Goal: Task Accomplishment & Management: Manage account settings

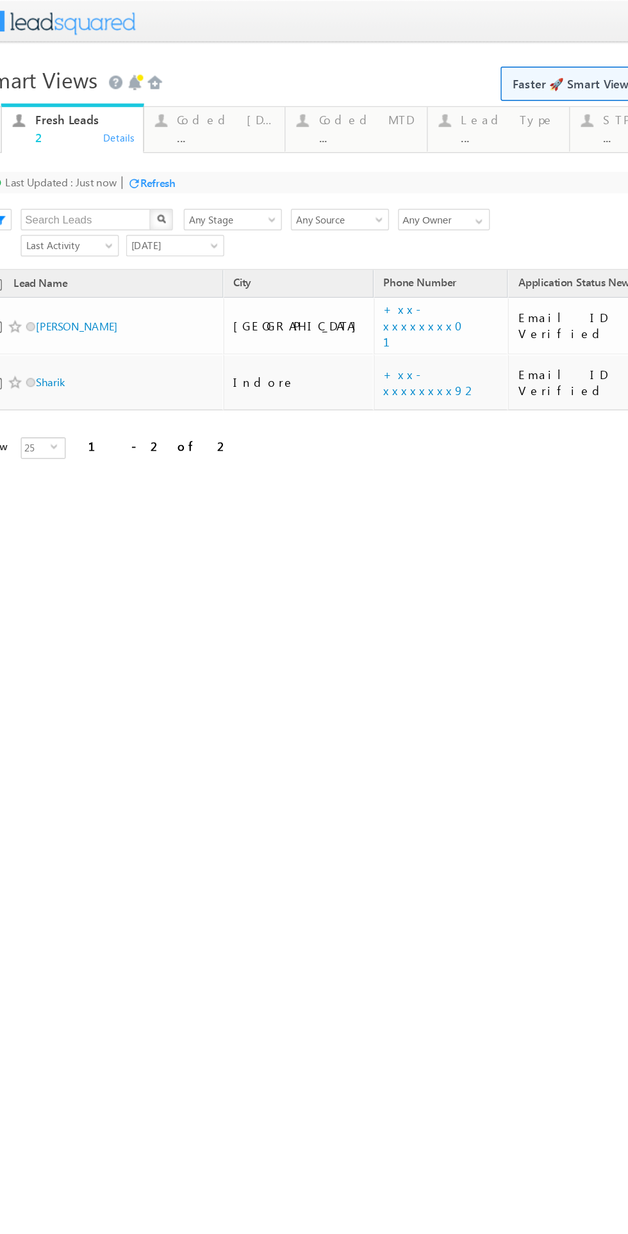
click at [138, 357] on div "Smart Views Getting Started Faster 🚀 Smart Views with a new look ✨ Try Now Quic…" at bounding box center [276, 203] width 602 height 320
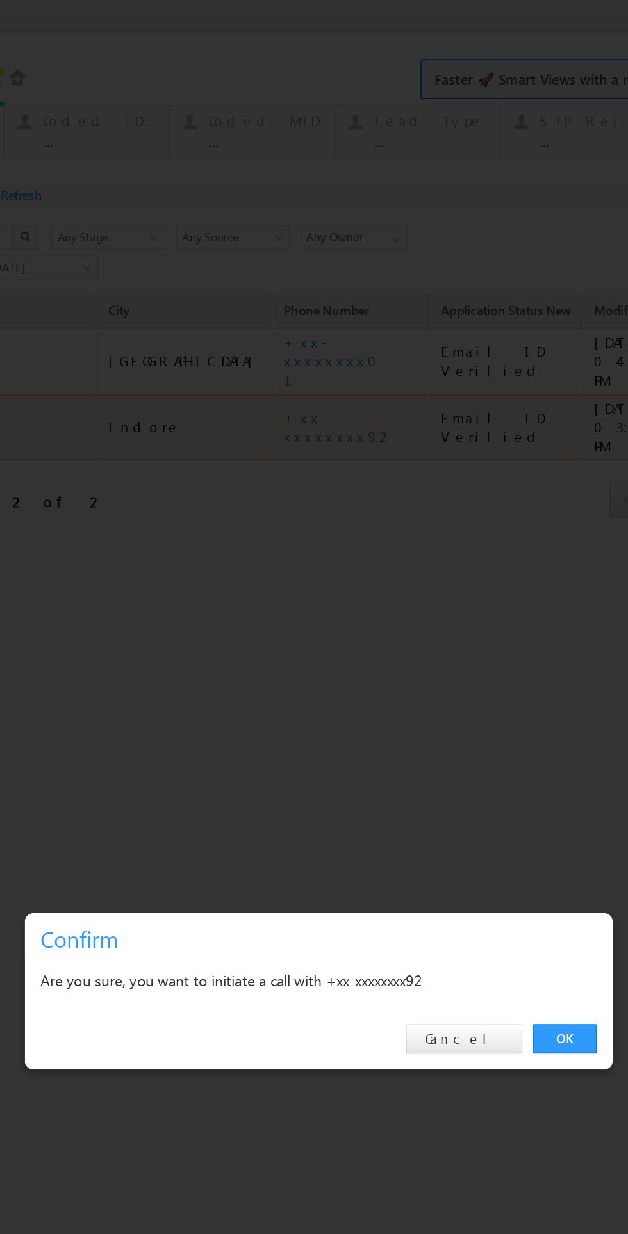
click at [275, 639] on div "OK Cancel" at bounding box center [114, 628] width 359 height 37
click at [264, 628] on link "OK" at bounding box center [264, 628] width 39 height 18
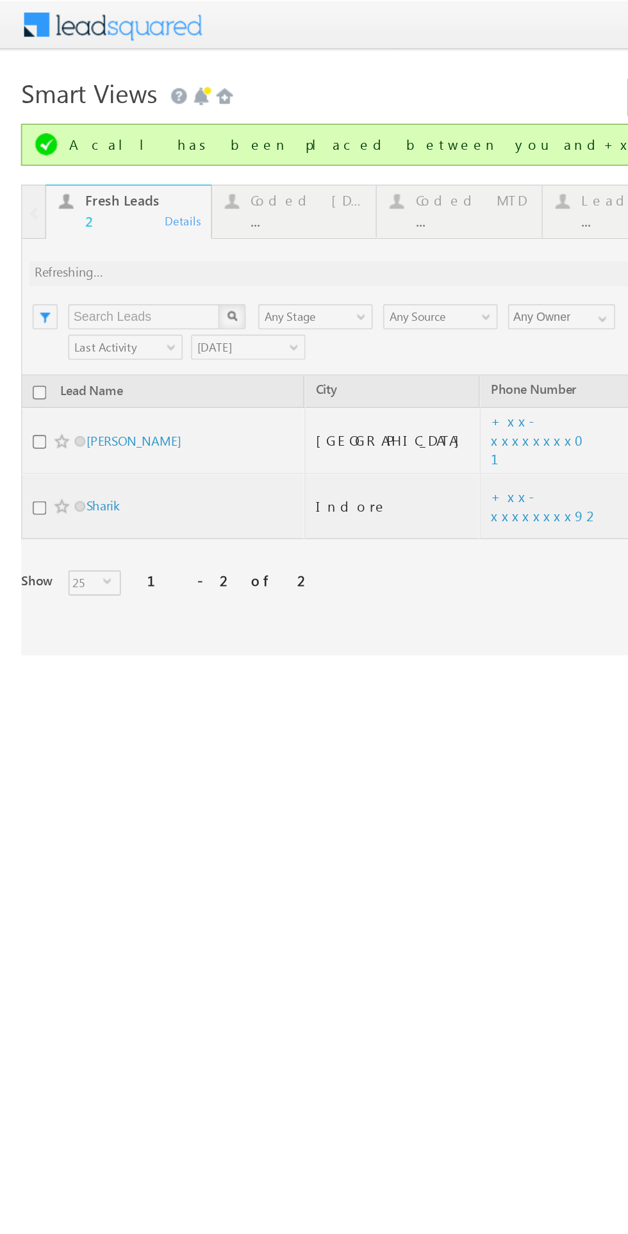
click at [273, 268] on div at bounding box center [297, 257] width 568 height 288
click at [273, 267] on div at bounding box center [297, 257] width 568 height 288
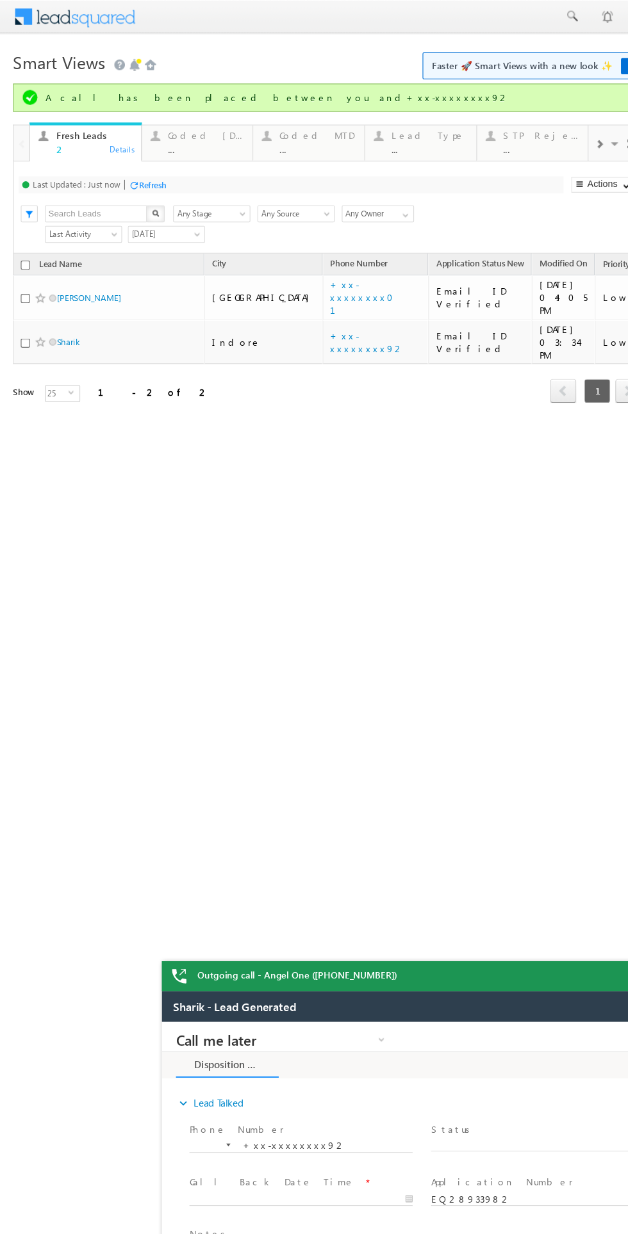
scroll to position [0, 1]
click at [299, 268] on link "+xx-xxxxxxxx01" at bounding box center [331, 269] width 65 height 34
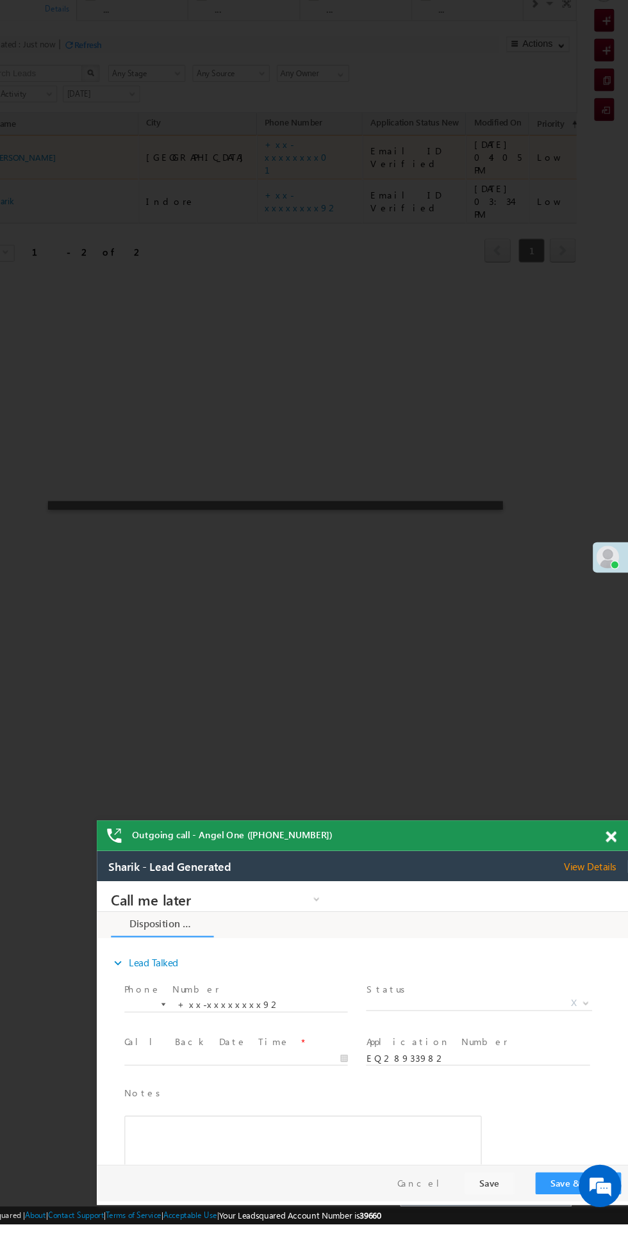
click at [608, 889] on span at bounding box center [612, 884] width 10 height 11
click at [601, 880] on div "Outgoing call - Angel One ([PHONE_NUMBER])" at bounding box center [387, 883] width 480 height 28
click at [602, 881] on div "Outgoing call - Angel One (7949106827)" at bounding box center [387, 883] width 480 height 28
click at [601, 881] on div "Outgoing call - Angel One (7949106827)" at bounding box center [387, 883] width 480 height 28
click at [600, 881] on div "Outgoing call - Angel One (7949106827)" at bounding box center [387, 883] width 480 height 28
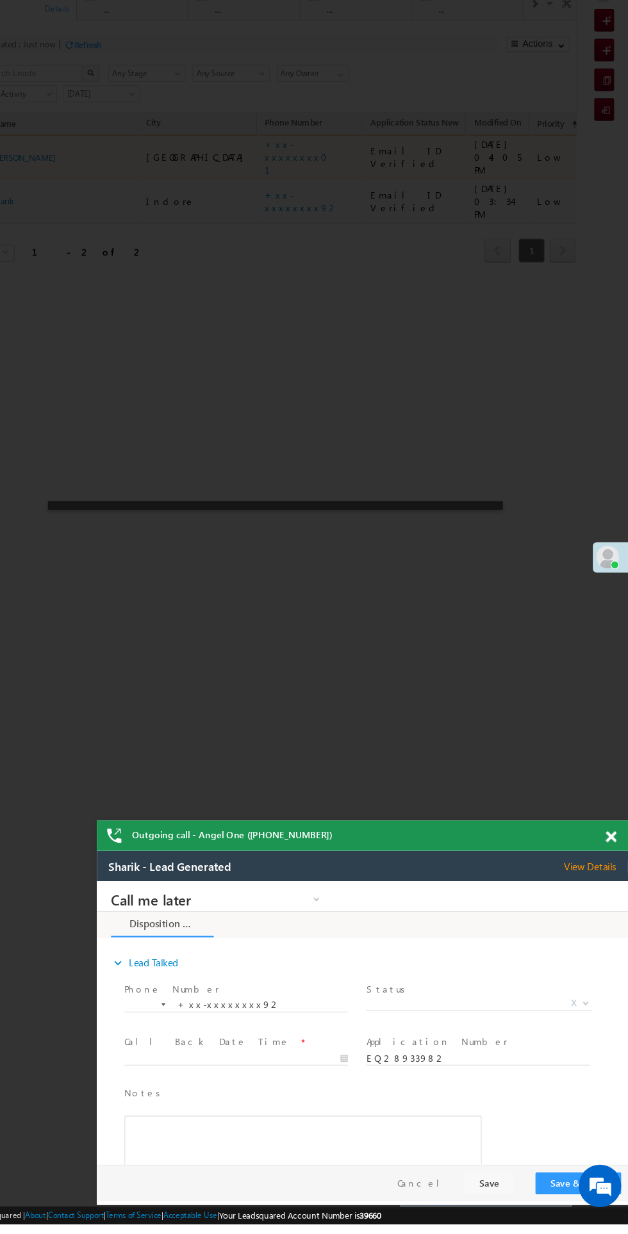
click at [535, 653] on div at bounding box center [248, 477] width 628 height 1234
click at [612, 885] on span at bounding box center [612, 884] width 10 height 11
click at [612, 884] on span at bounding box center [612, 884] width 10 height 11
click at [142, 545] on div at bounding box center [248, 477] width 628 height 1234
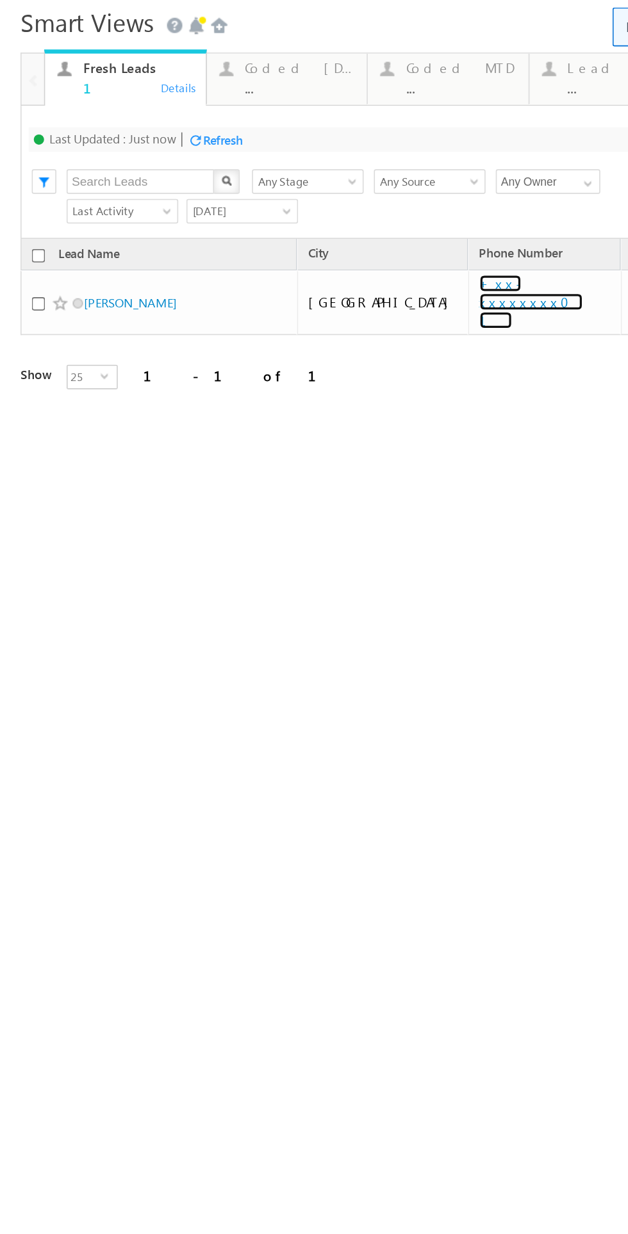
click at [300, 156] on link "+xx-xxxxxxxx01" at bounding box center [332, 164] width 65 height 34
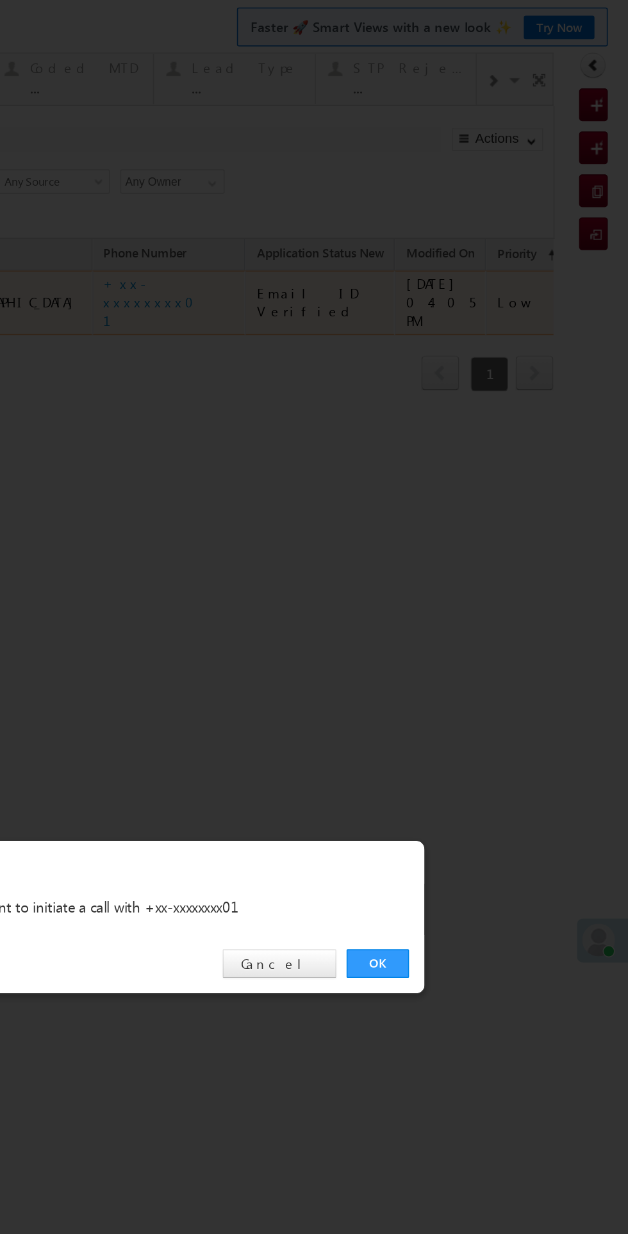
click at [102, 575] on link "OK" at bounding box center [95, 578] width 39 height 18
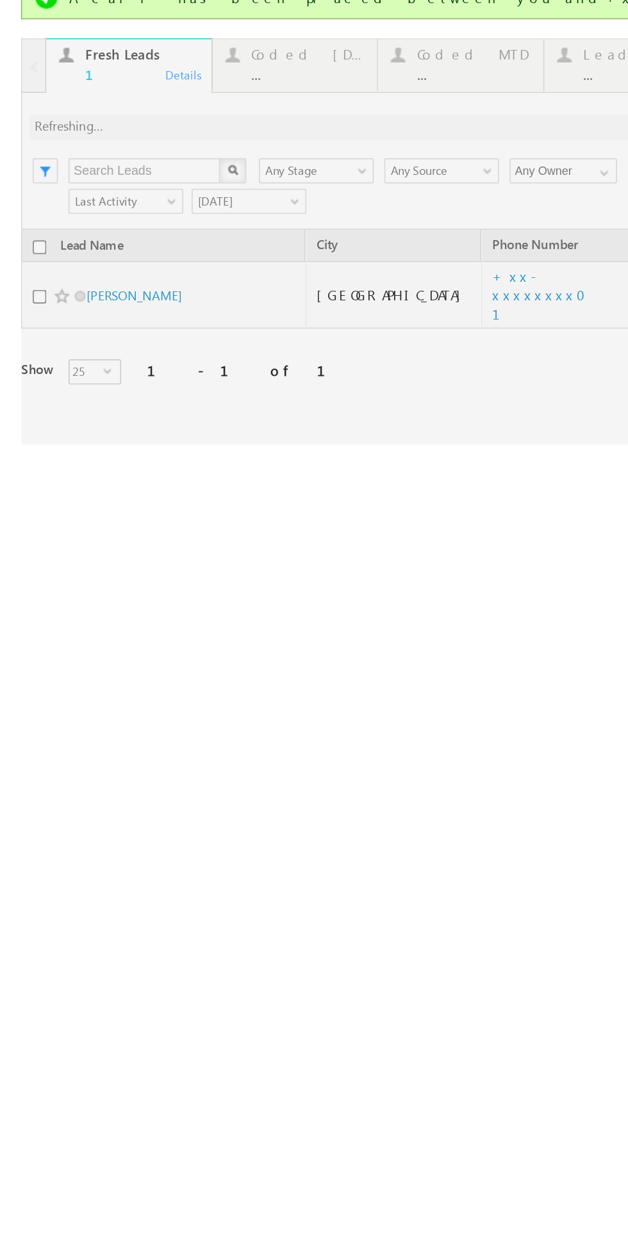
click at [177, 0] on div at bounding box center [297, 89] width 568 height 247
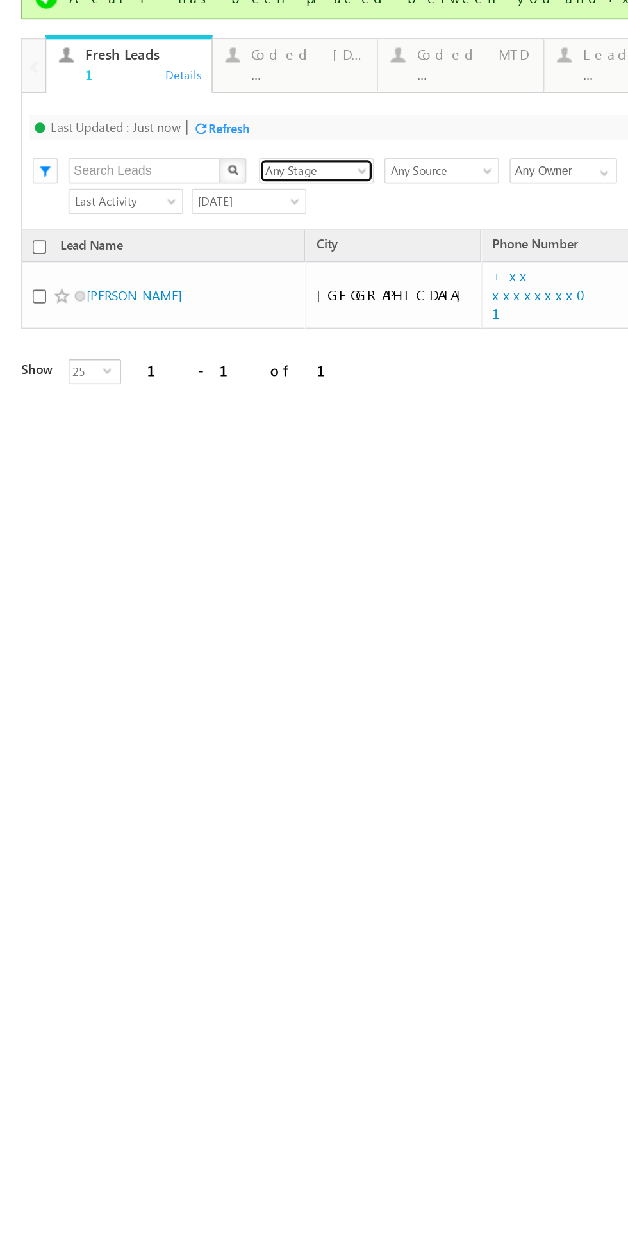
click at [183, 39] on link "Any Stage" at bounding box center [193, 46] width 70 height 15
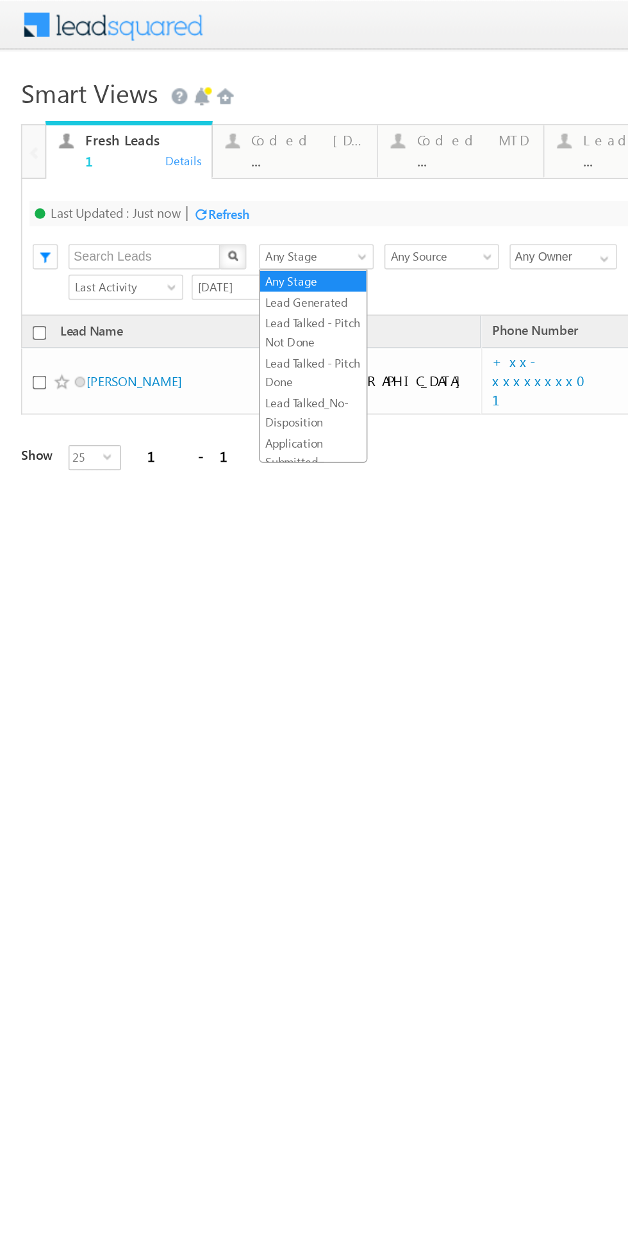
click at [184, 92] on div "Coded Today ..." at bounding box center [187, 90] width 69 height 25
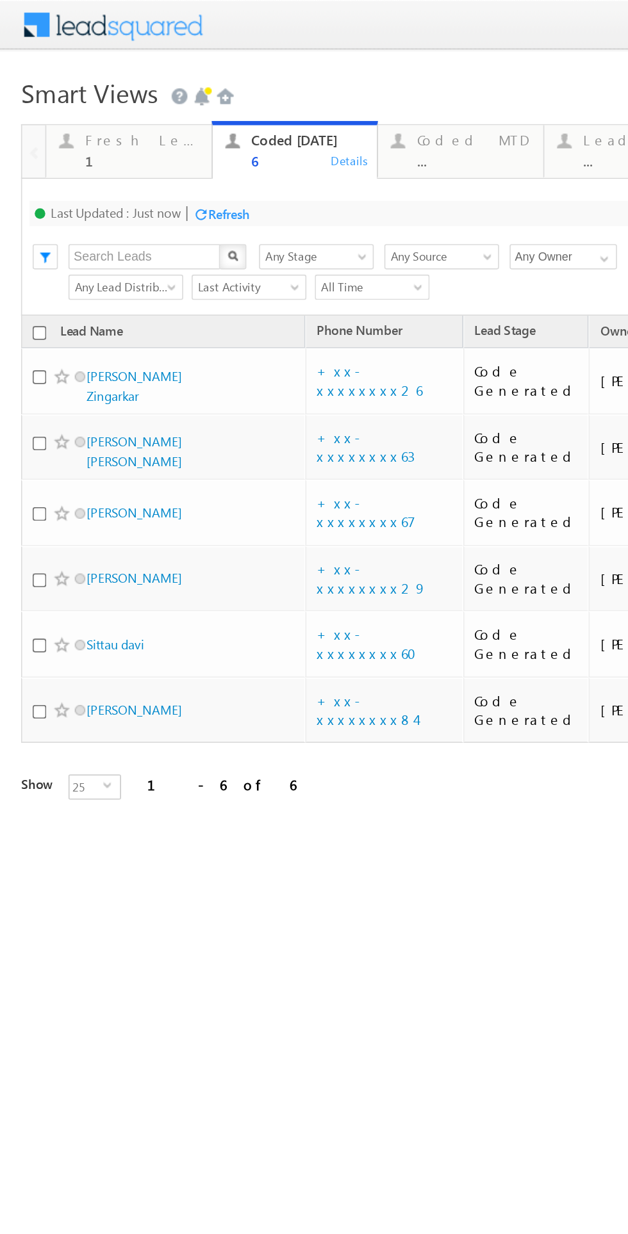
click at [92, 88] on div "Fresh Leads" at bounding box center [86, 85] width 69 height 10
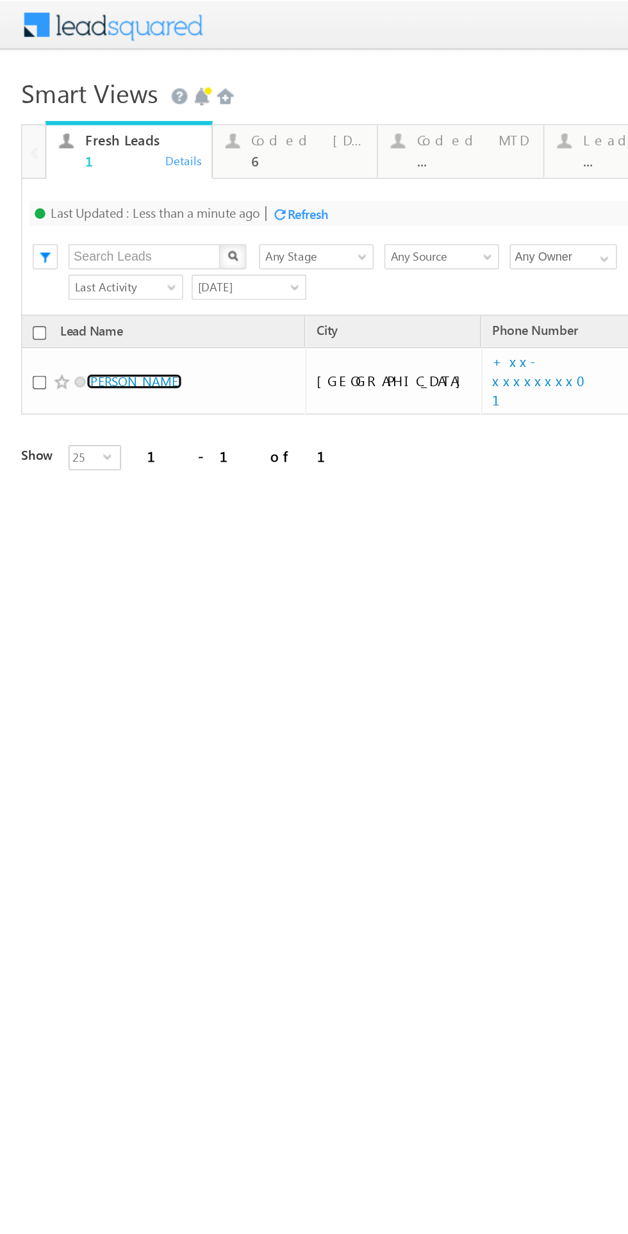
click at [81, 228] on link "Hardesh mahajan" at bounding box center [82, 232] width 58 height 10
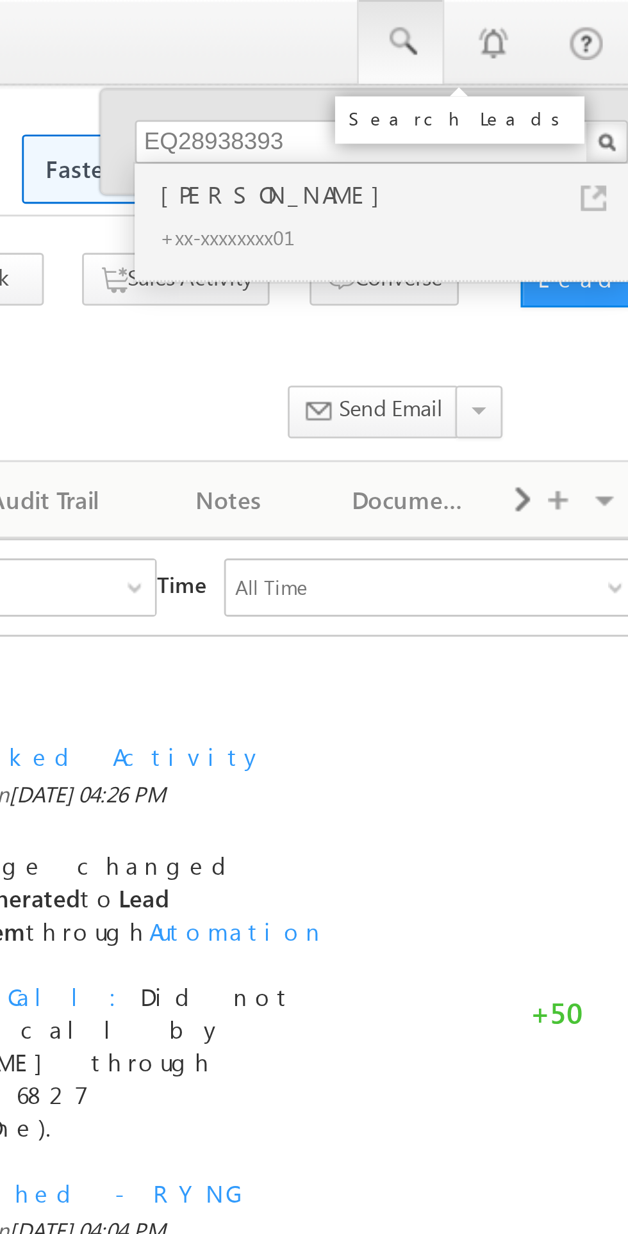
type input "EQ28938393"
click at [479, 69] on div "[PERSON_NAME]" at bounding box center [516, 68] width 172 height 14
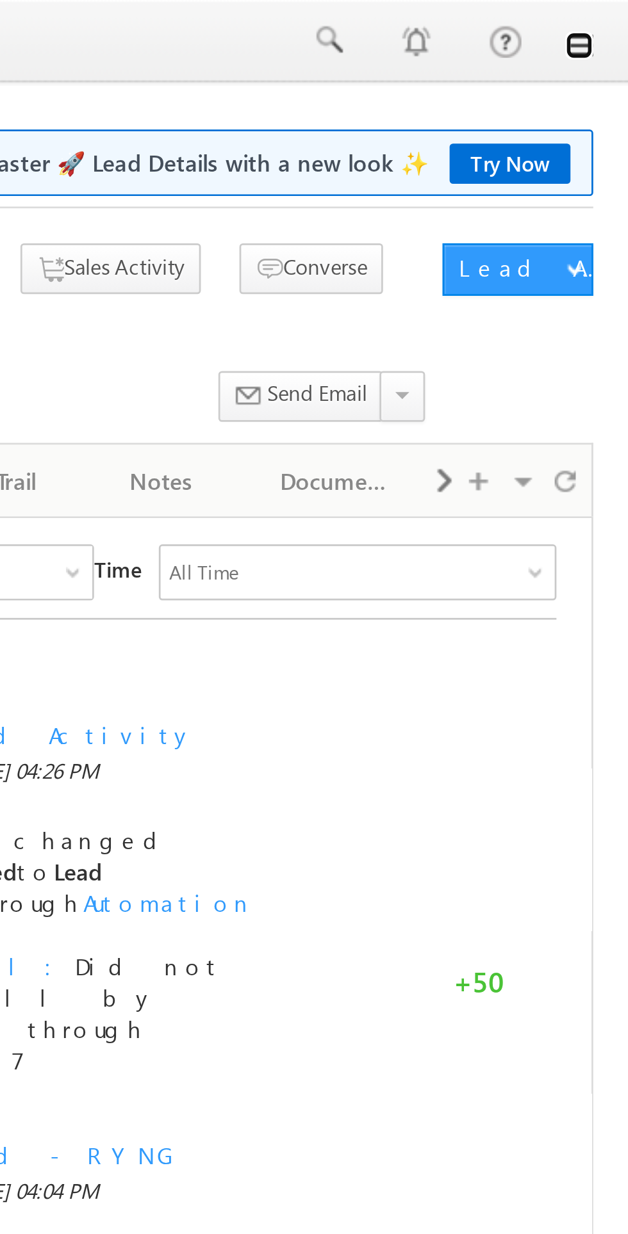
click at [614, 17] on link at bounding box center [610, 17] width 10 height 10
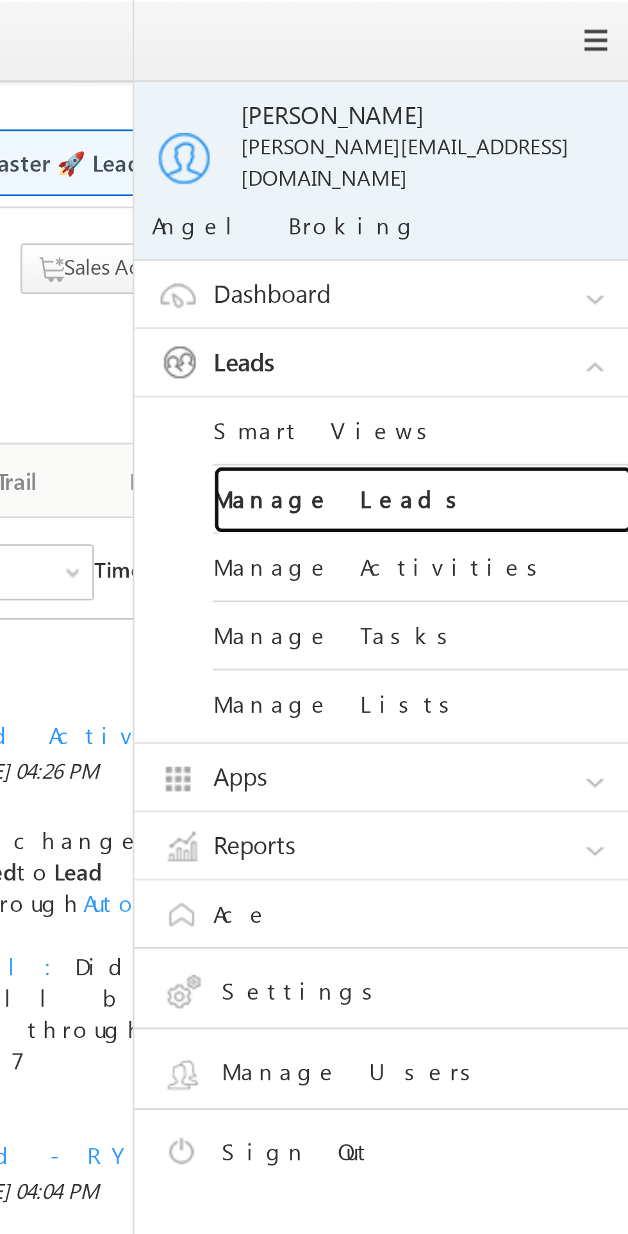
click at [511, 175] on link "Manage Leads" at bounding box center [553, 182] width 154 height 25
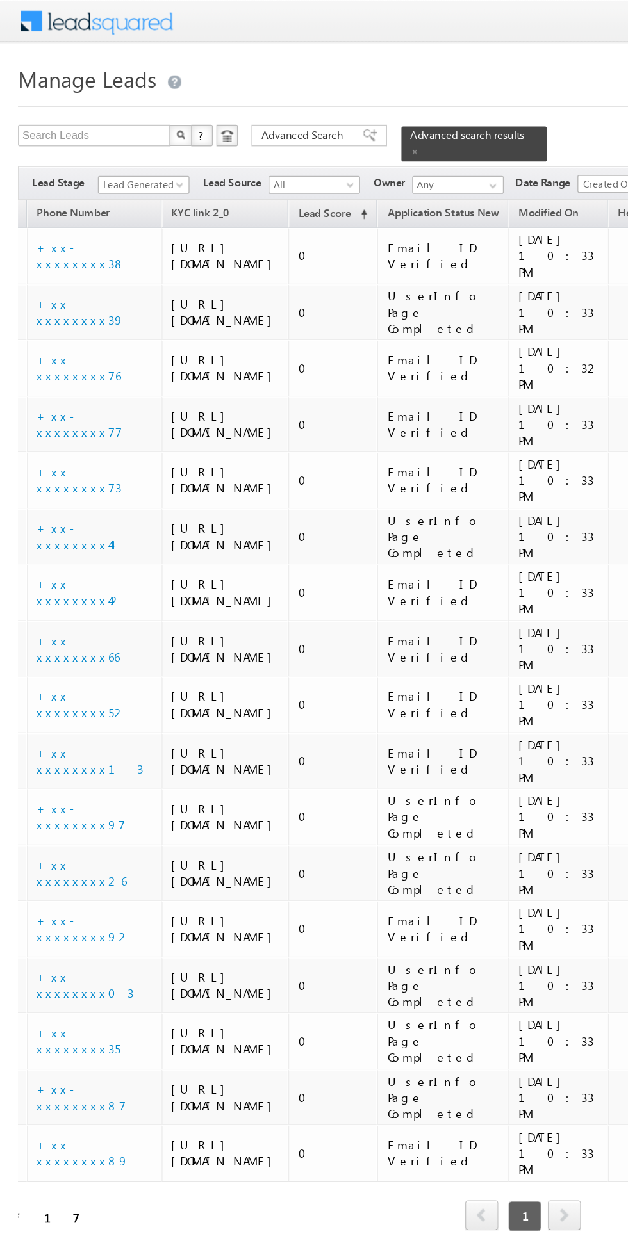
scroll to position [0, 167]
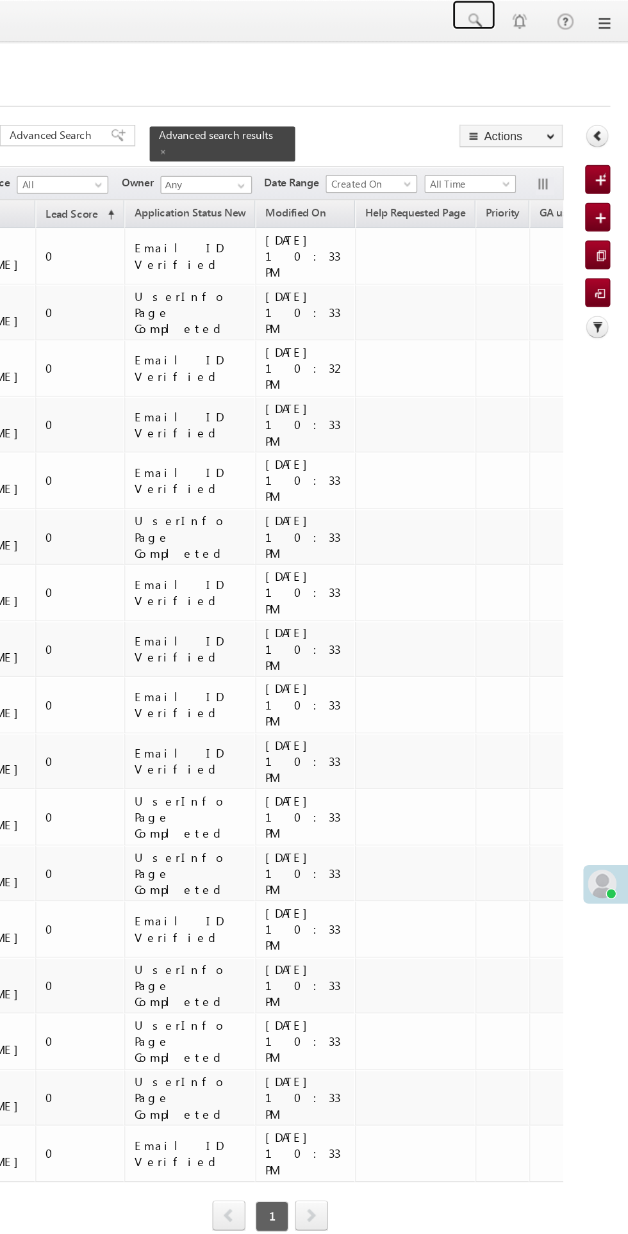
click at [520, 15] on span at bounding box center [517, 14] width 13 height 13
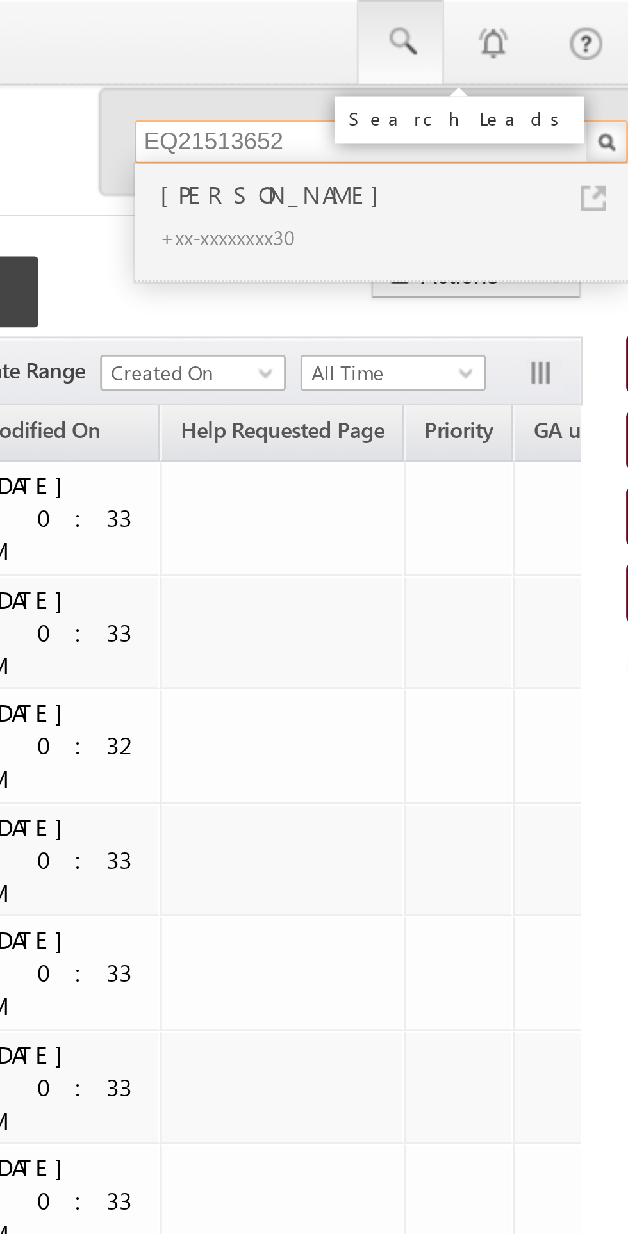
type input "EQ21513652"
click at [476, 69] on div "Chandu Nishad" at bounding box center [516, 68] width 172 height 14
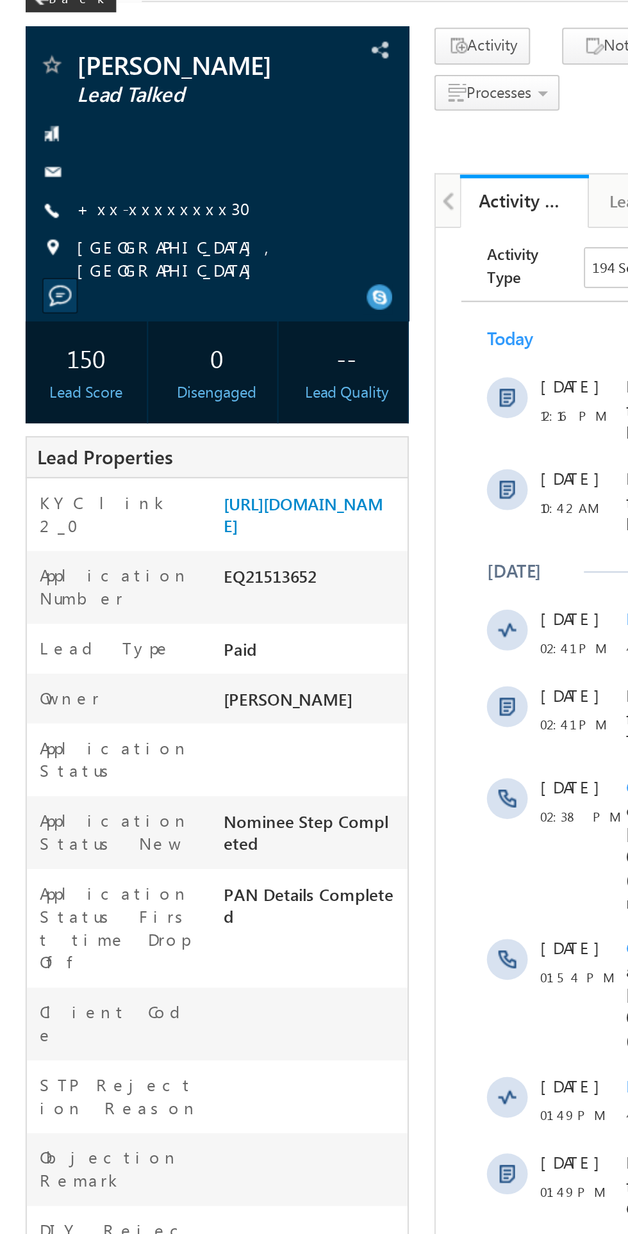
click at [88, 183] on link "+xx-xxxxxxxx30" at bounding box center [85, 179] width 95 height 11
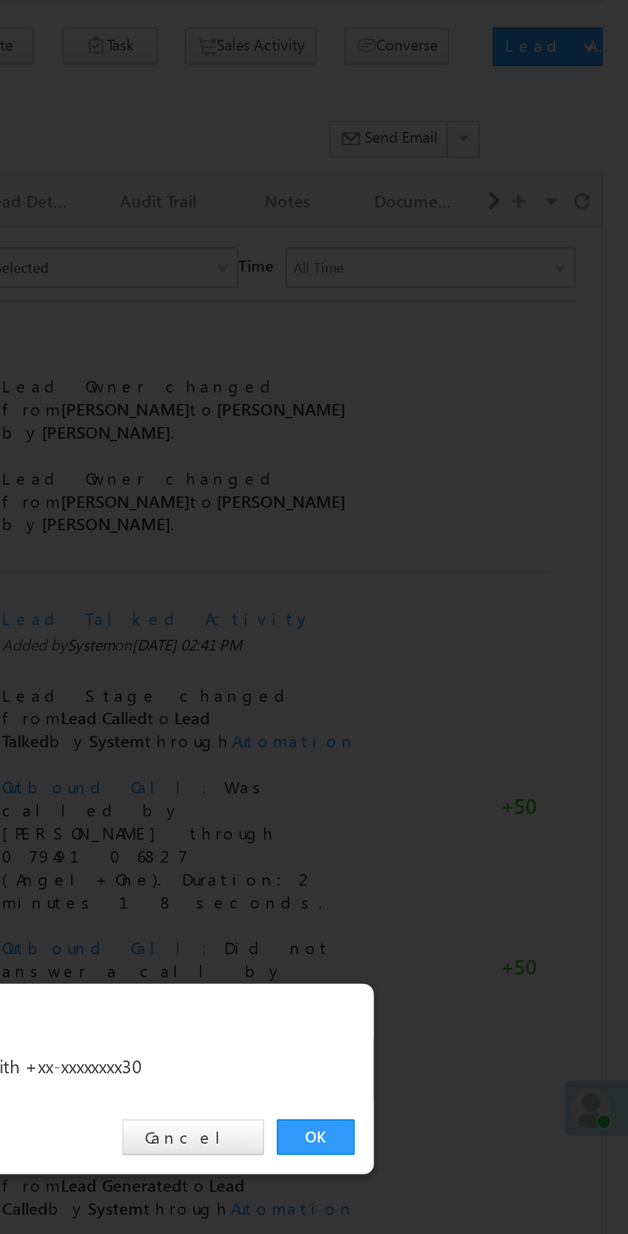
click at [473, 640] on link "OK" at bounding box center [471, 646] width 39 height 18
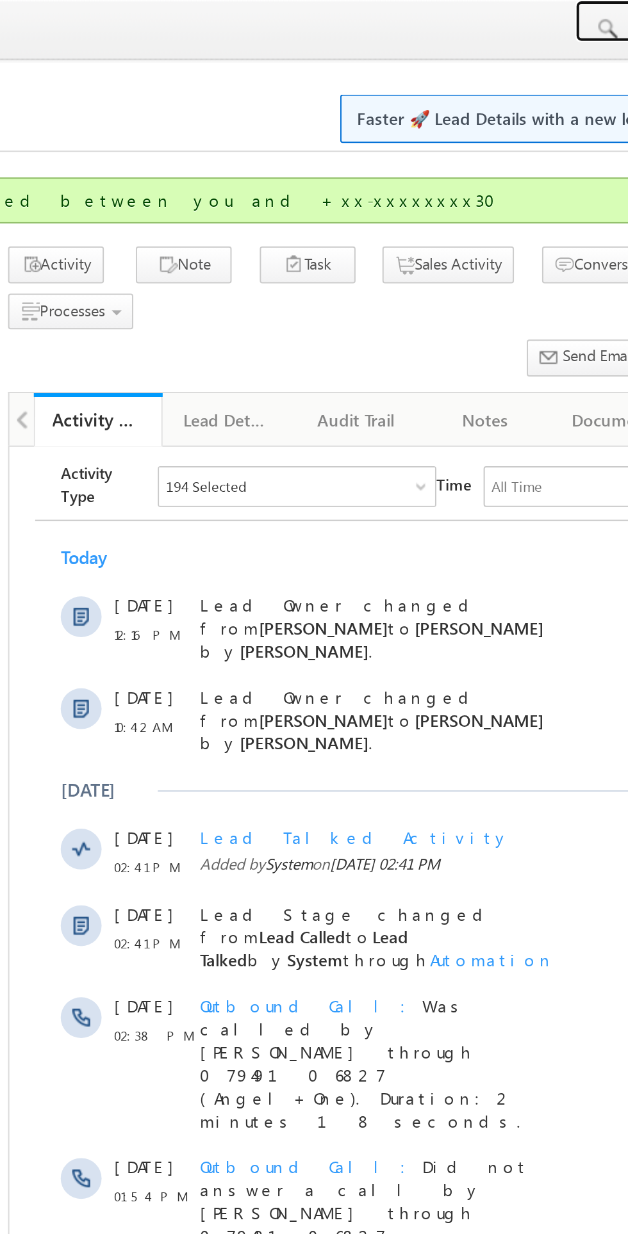
click at [516, 12] on span at bounding box center [517, 14] width 13 height 13
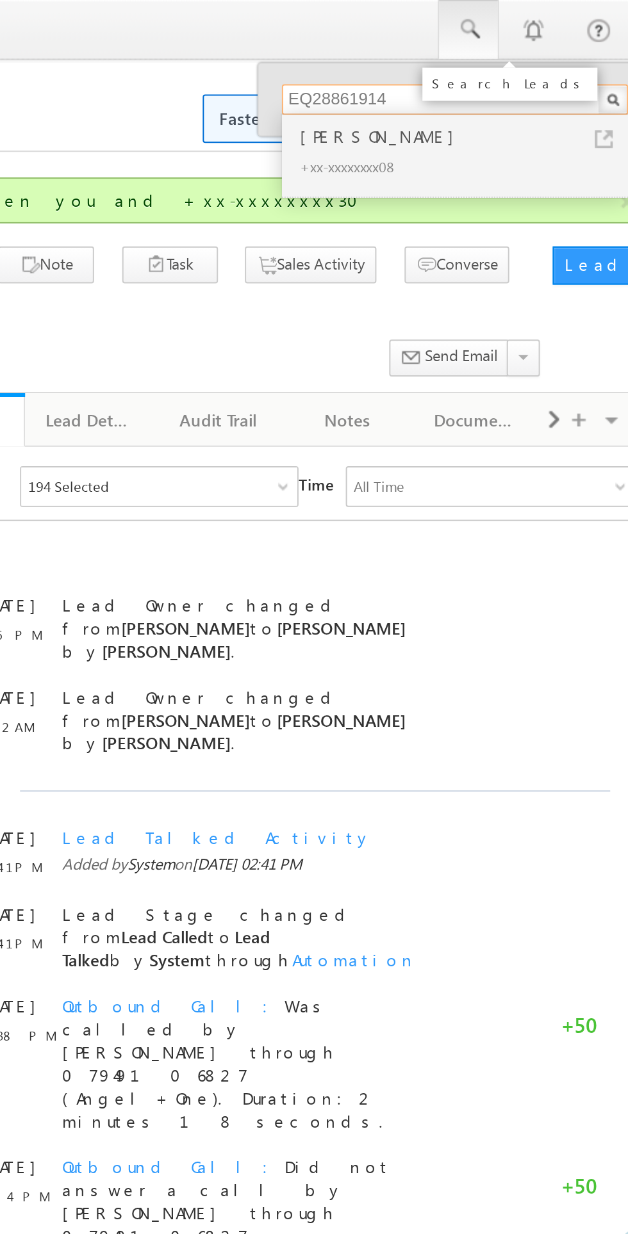
type input "EQ28861914"
click at [470, 72] on div "Gagandeep" at bounding box center [516, 68] width 172 height 14
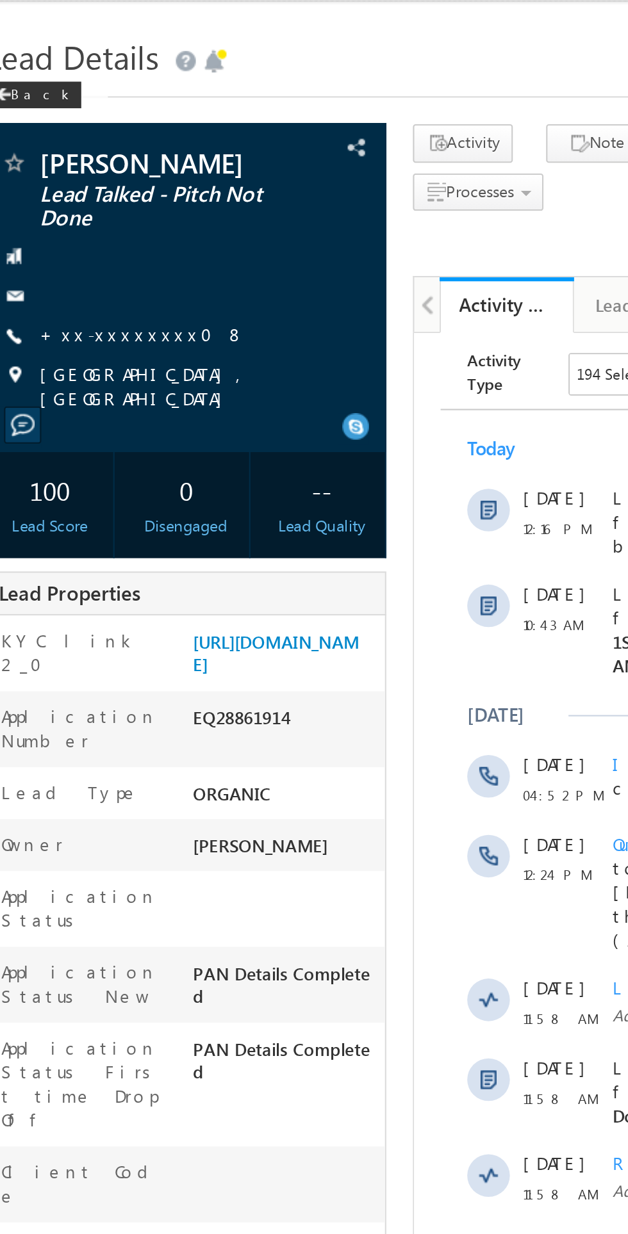
click at [85, 188] on link "+xx-xxxxxxxx08" at bounding box center [87, 189] width 99 height 11
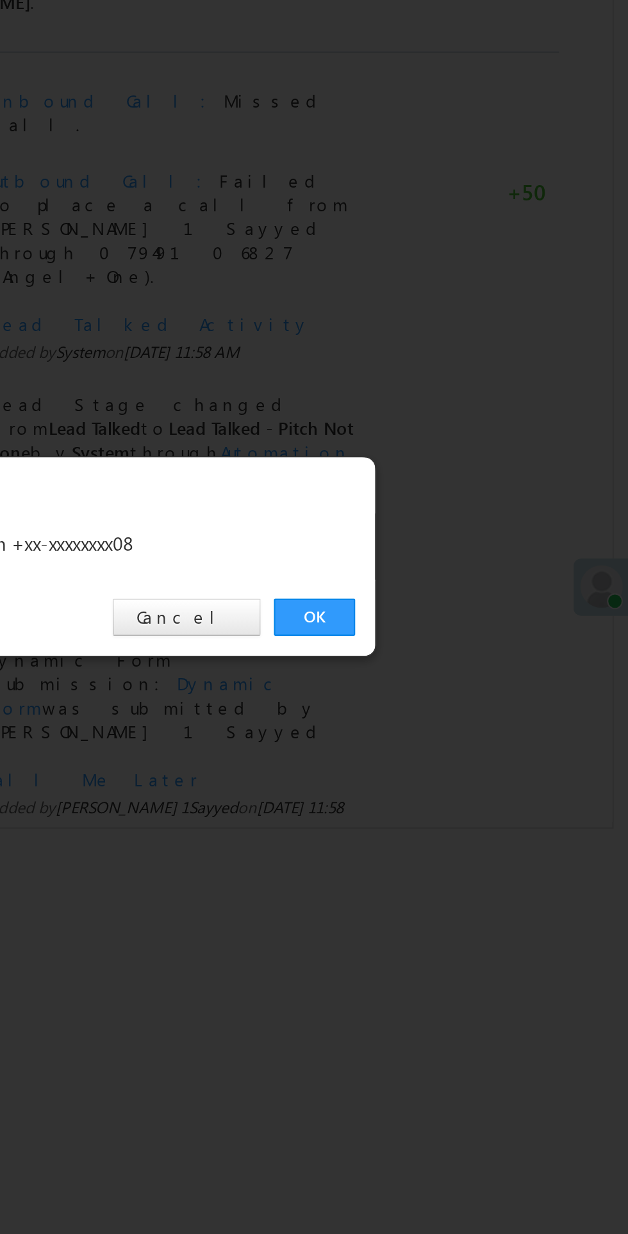
click at [474, 646] on link "OK" at bounding box center [471, 646] width 39 height 18
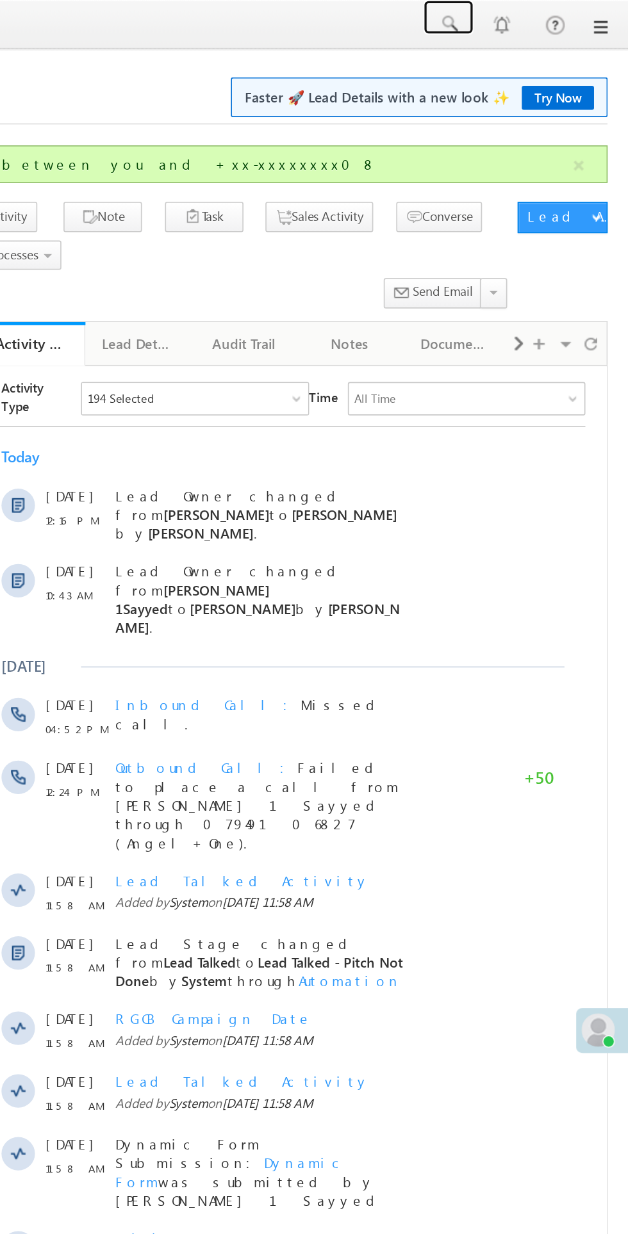
click at [521, 19] on span at bounding box center [517, 14] width 13 height 13
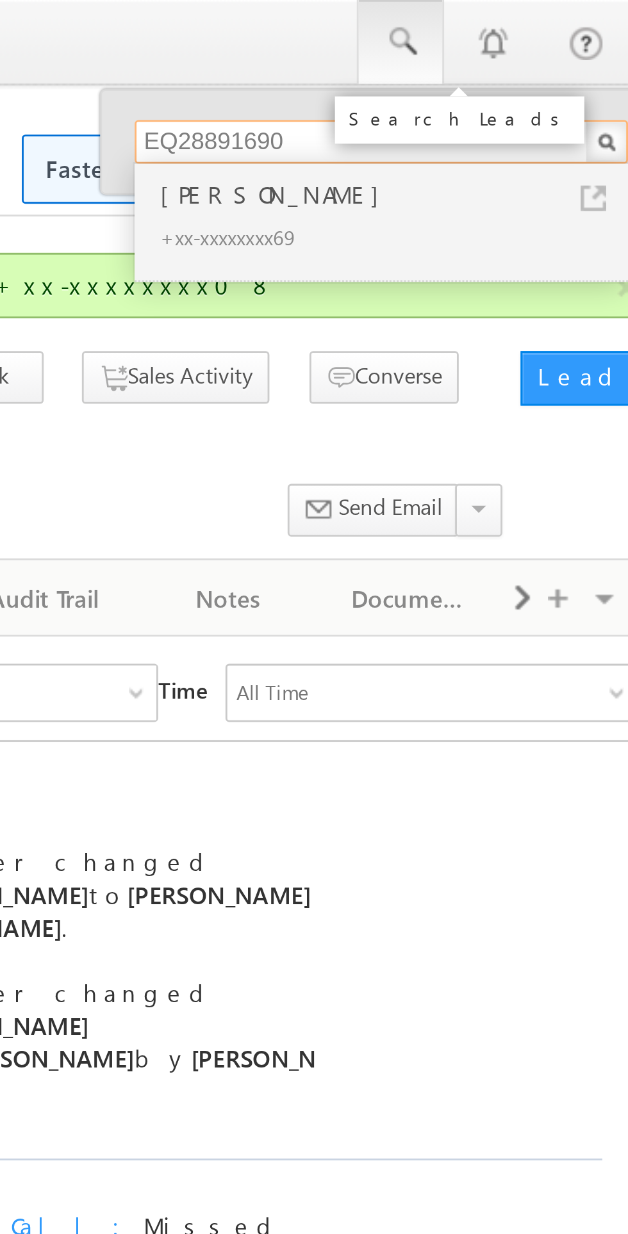
type input "EQ28891690"
click at [458, 77] on div "+xx-xxxxxxxx69" at bounding box center [516, 83] width 172 height 15
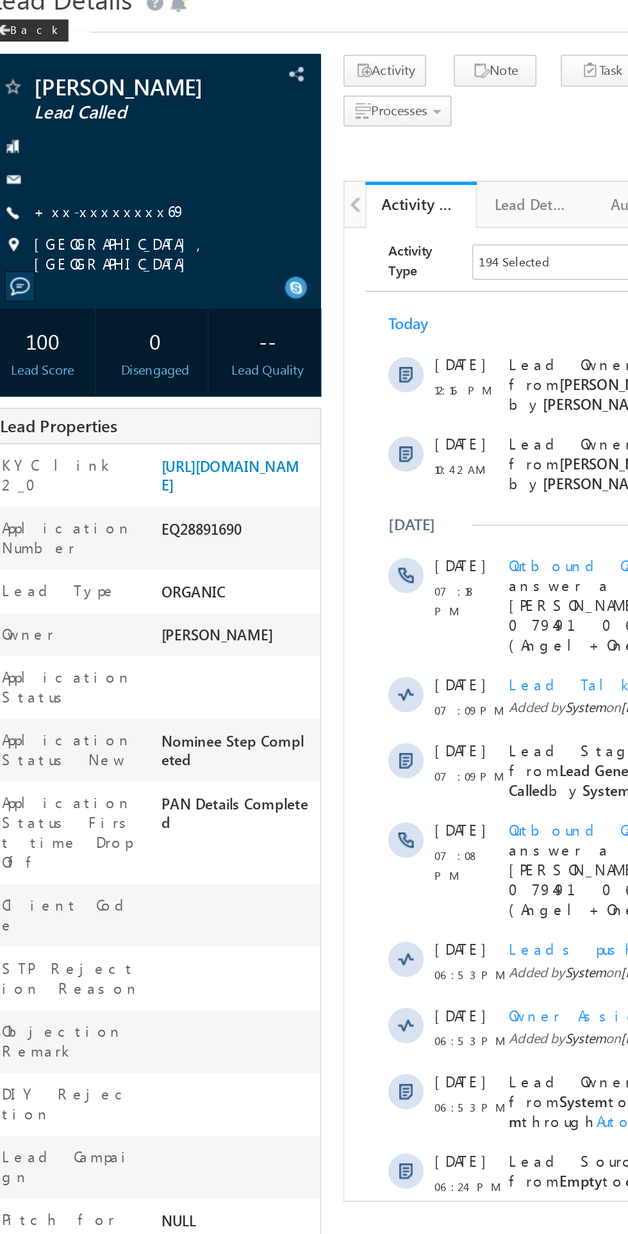
click at [74, 179] on link "+xx-xxxxxxxx69" at bounding box center [82, 179] width 88 height 11
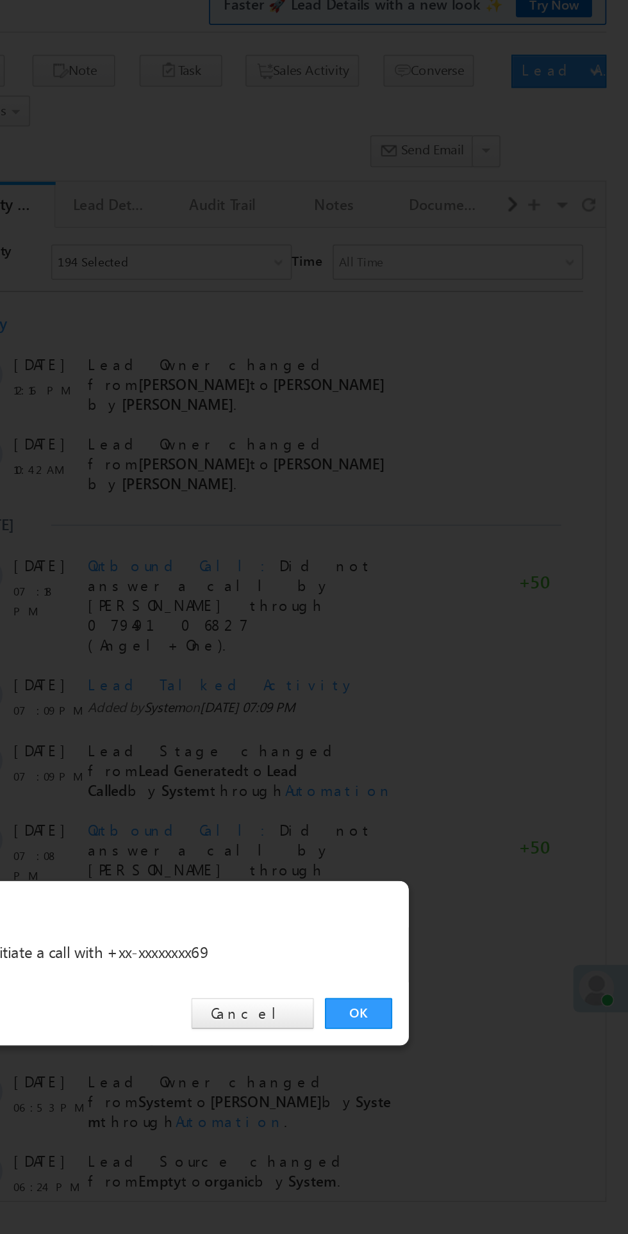
click at [479, 651] on link "OK" at bounding box center [471, 646] width 39 height 18
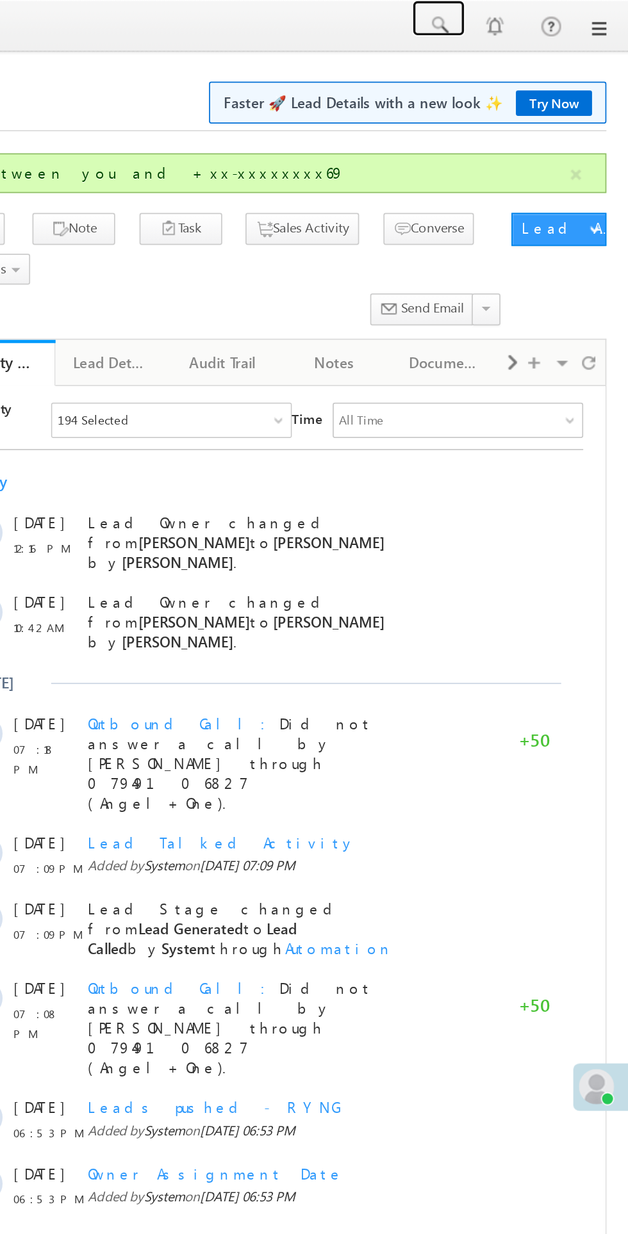
click at [516, 19] on span at bounding box center [517, 14] width 13 height 13
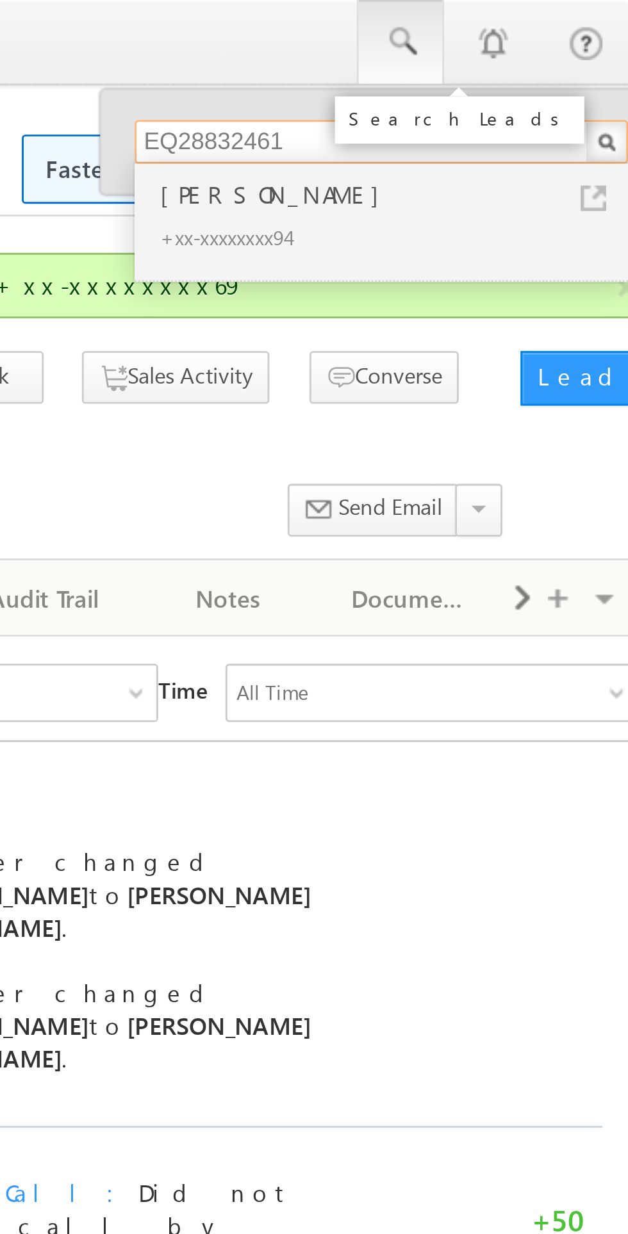
type input "EQ28832461"
click at [457, 68] on div "Akshit Bajaj" at bounding box center [516, 68] width 172 height 14
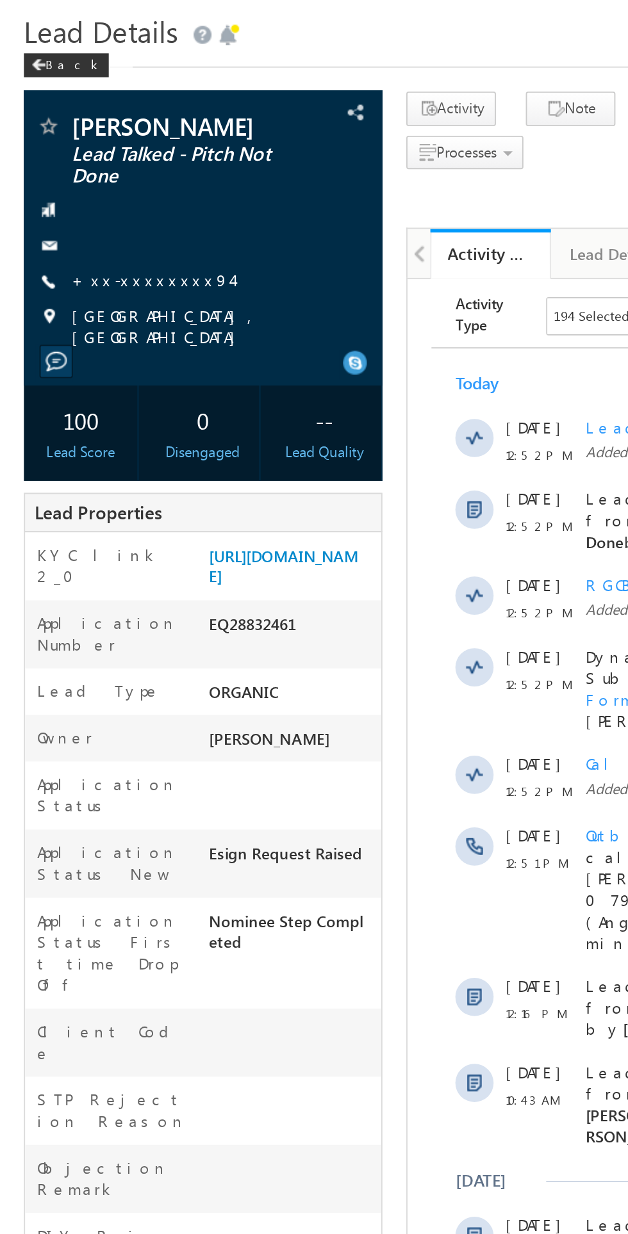
click at [76, 194] on link "+xx-xxxxxxxx94" at bounding box center [81, 189] width 86 height 11
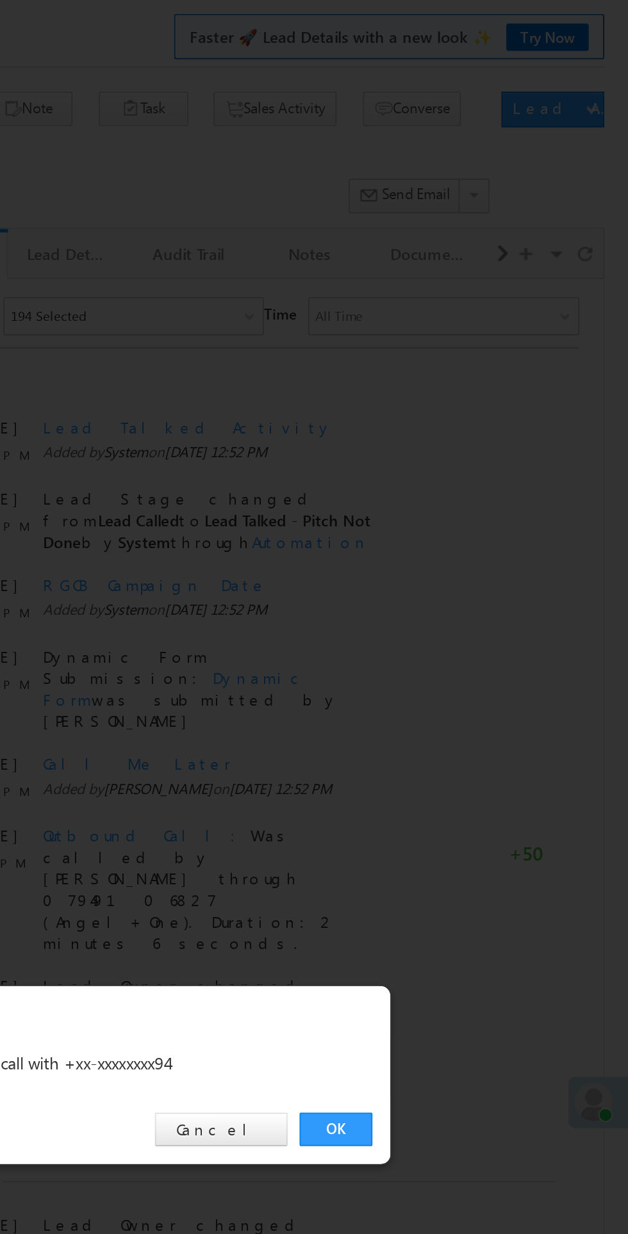
click at [481, 650] on link "OK" at bounding box center [471, 646] width 39 height 18
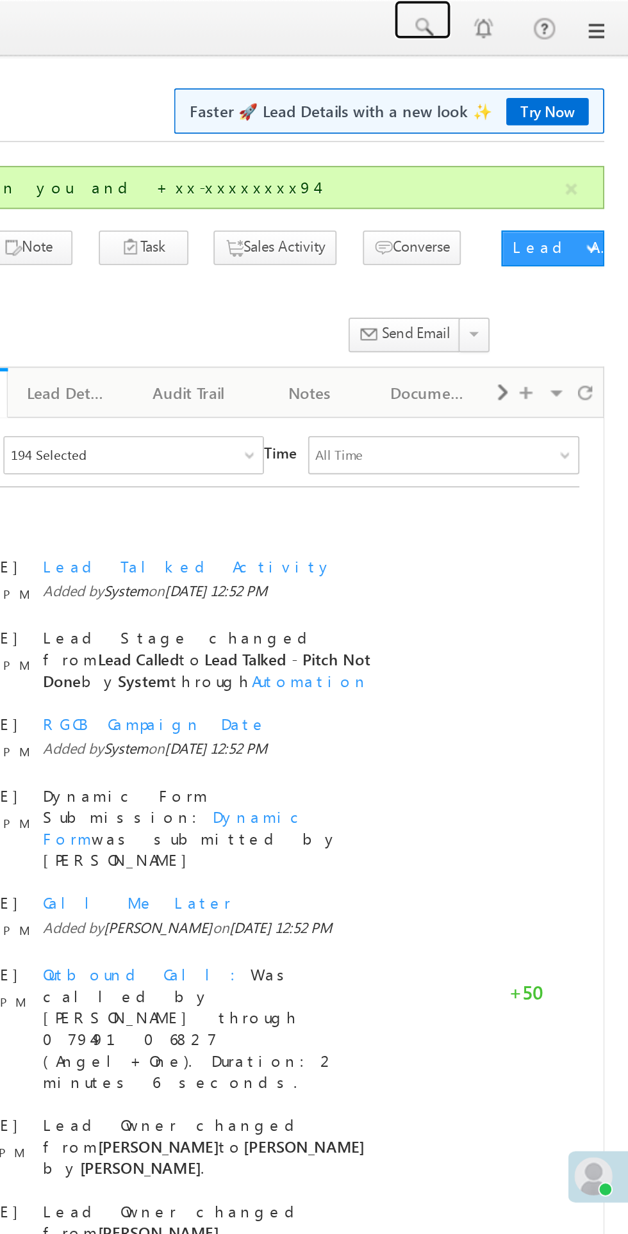
click at [521, 18] on span at bounding box center [517, 14] width 13 height 13
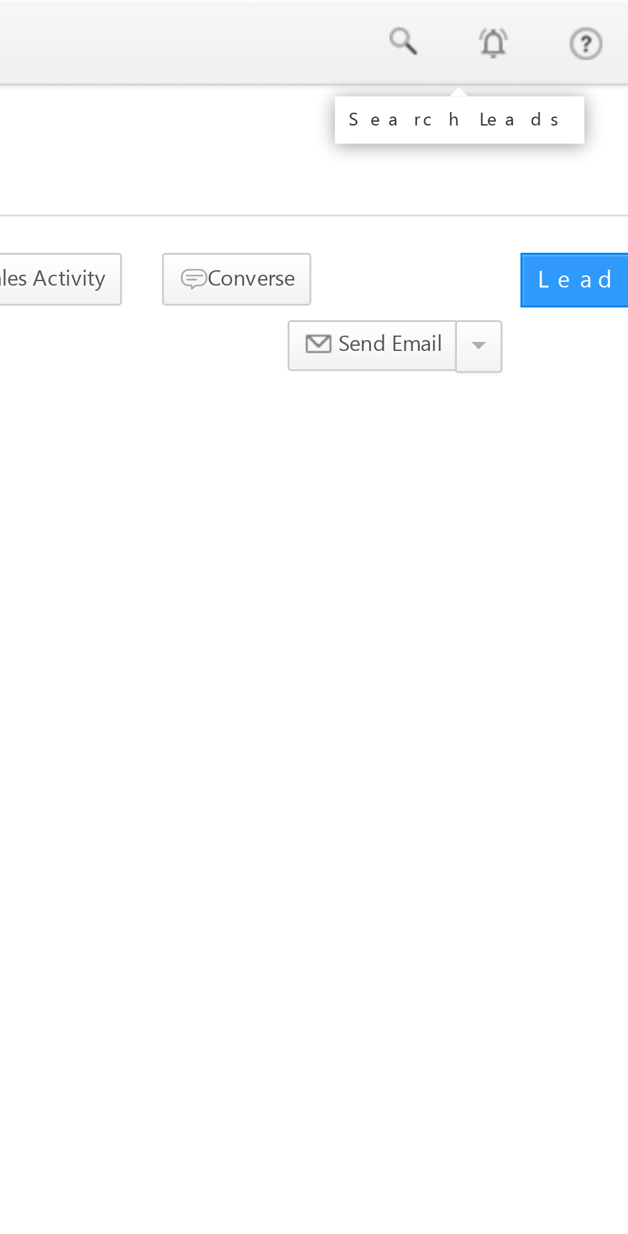
click at [508, 12] on link at bounding box center [517, 10] width 31 height 21
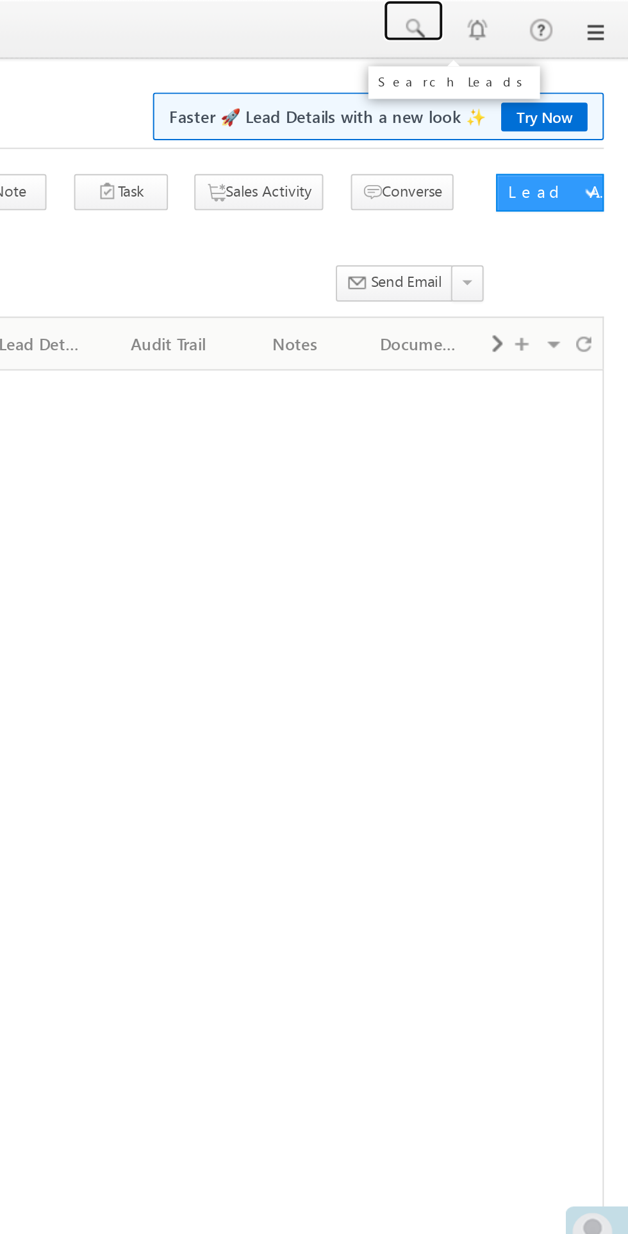
click at [514, 17] on span at bounding box center [517, 14] width 13 height 13
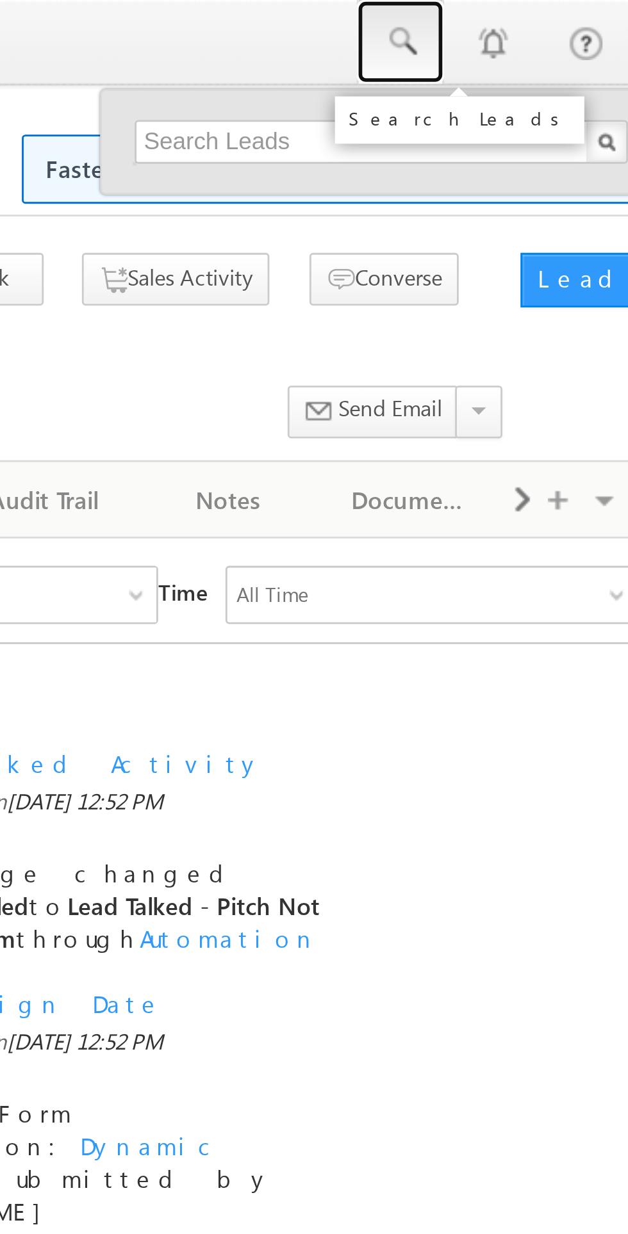
click at [512, 15] on span at bounding box center [517, 14] width 13 height 13
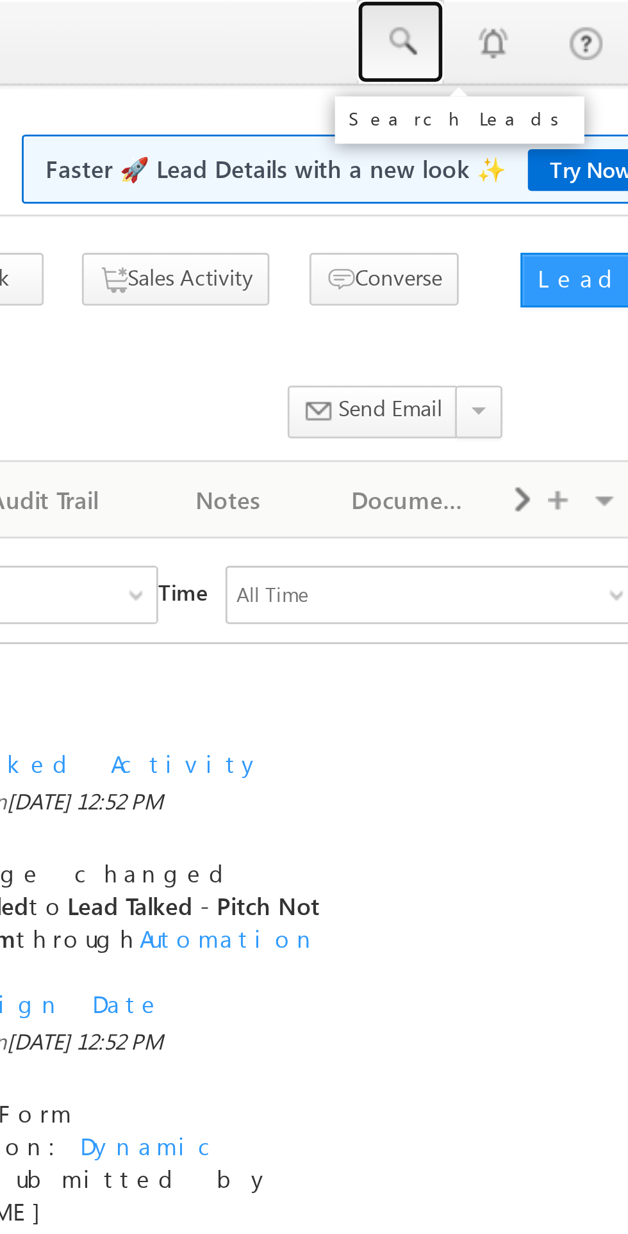
click at [520, 20] on span at bounding box center [517, 14] width 13 height 13
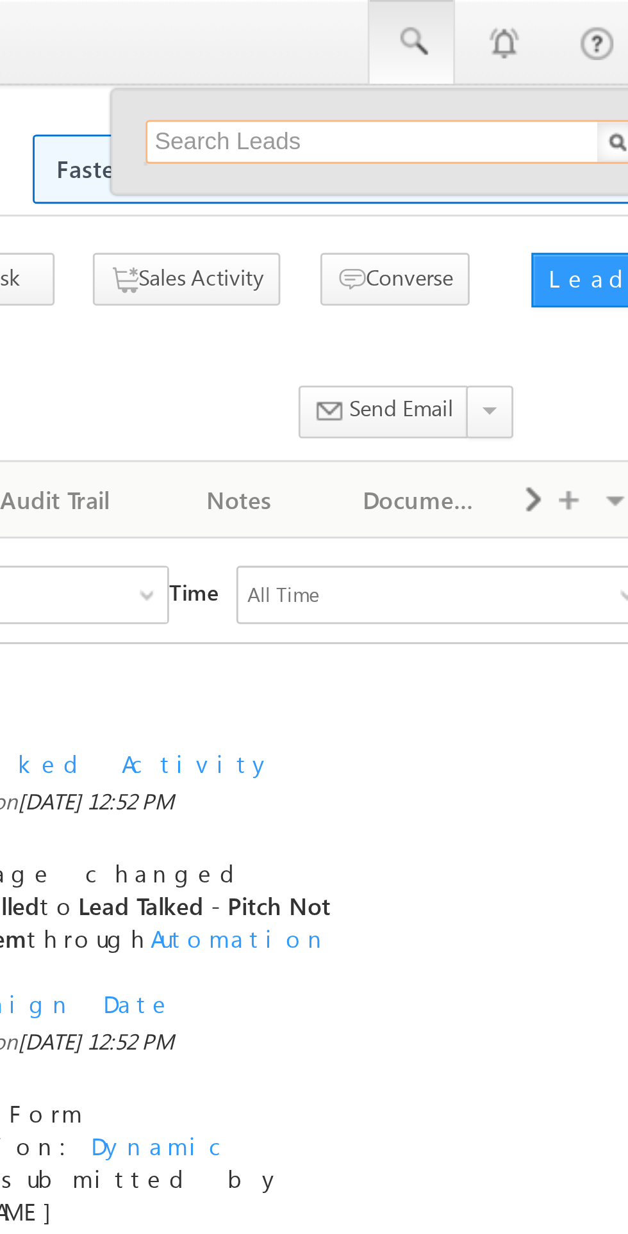
paste input "EQ28832461"
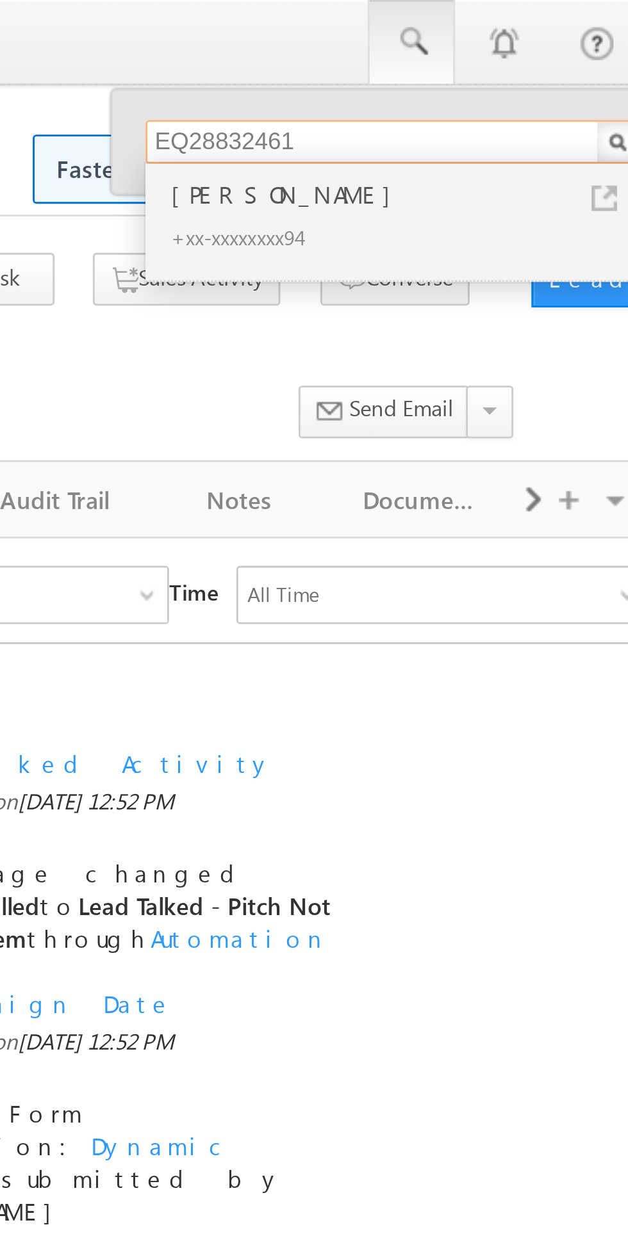
type input "EQ28832461"
click at [448, 78] on div "+xx-xxxxxxxx94" at bounding box center [516, 83] width 172 height 15
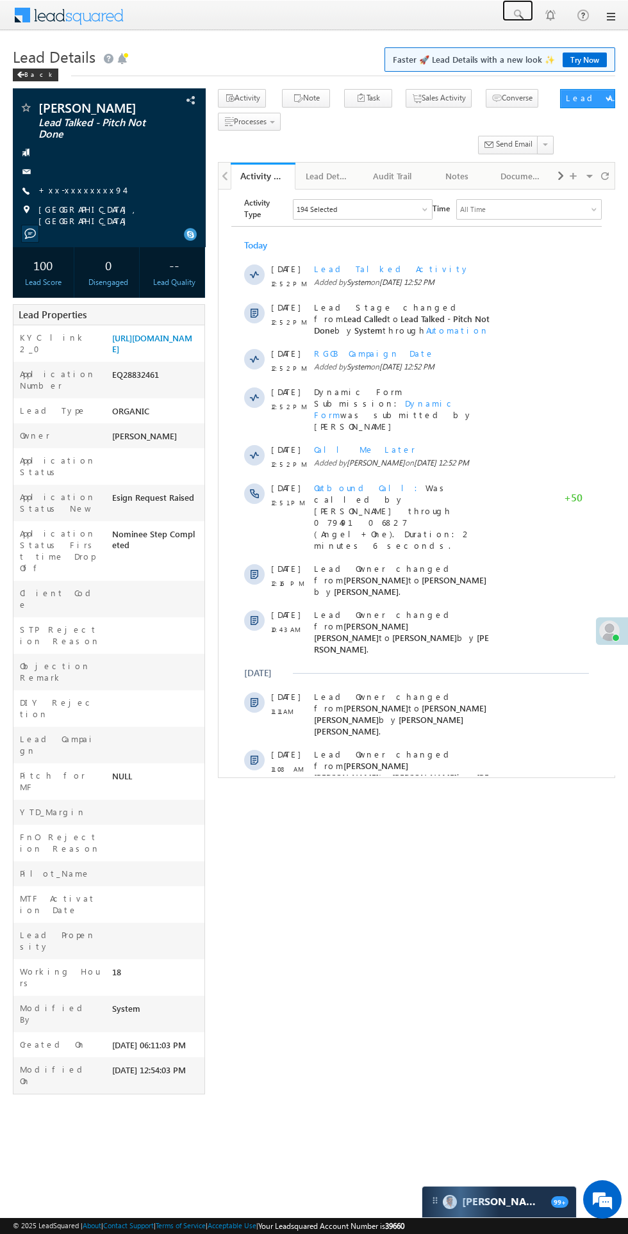
click at [519, 19] on span at bounding box center [517, 14] width 13 height 13
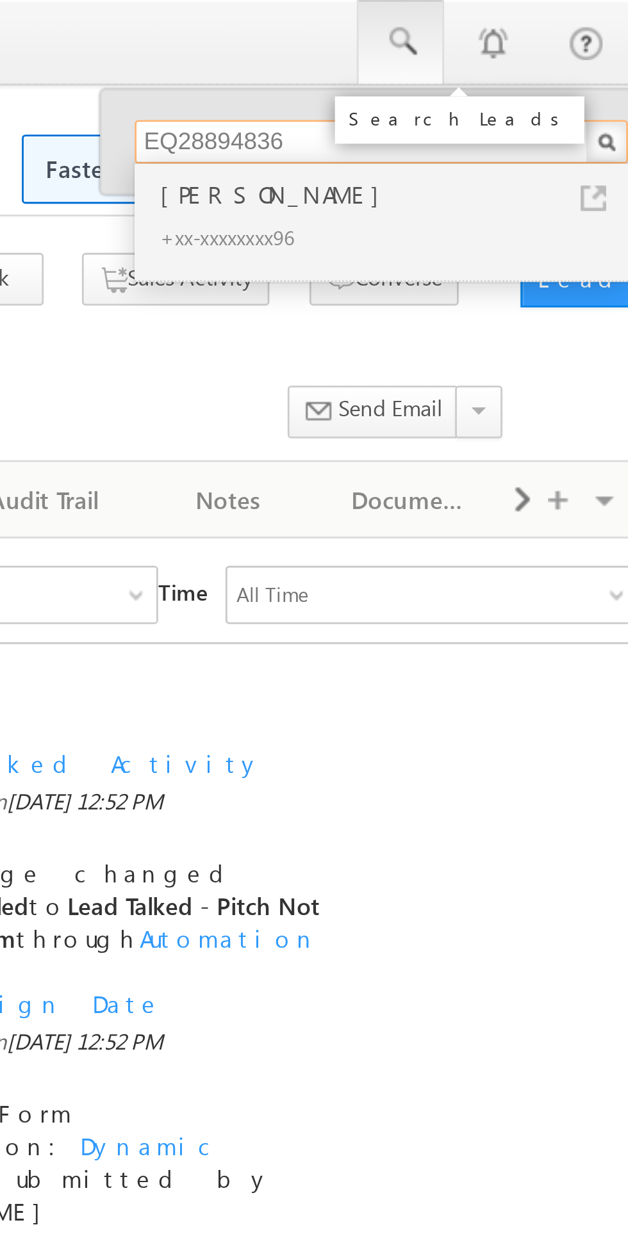
type input "EQ28894836"
click at [464, 72] on div "Sheikh Rehan" at bounding box center [516, 68] width 172 height 14
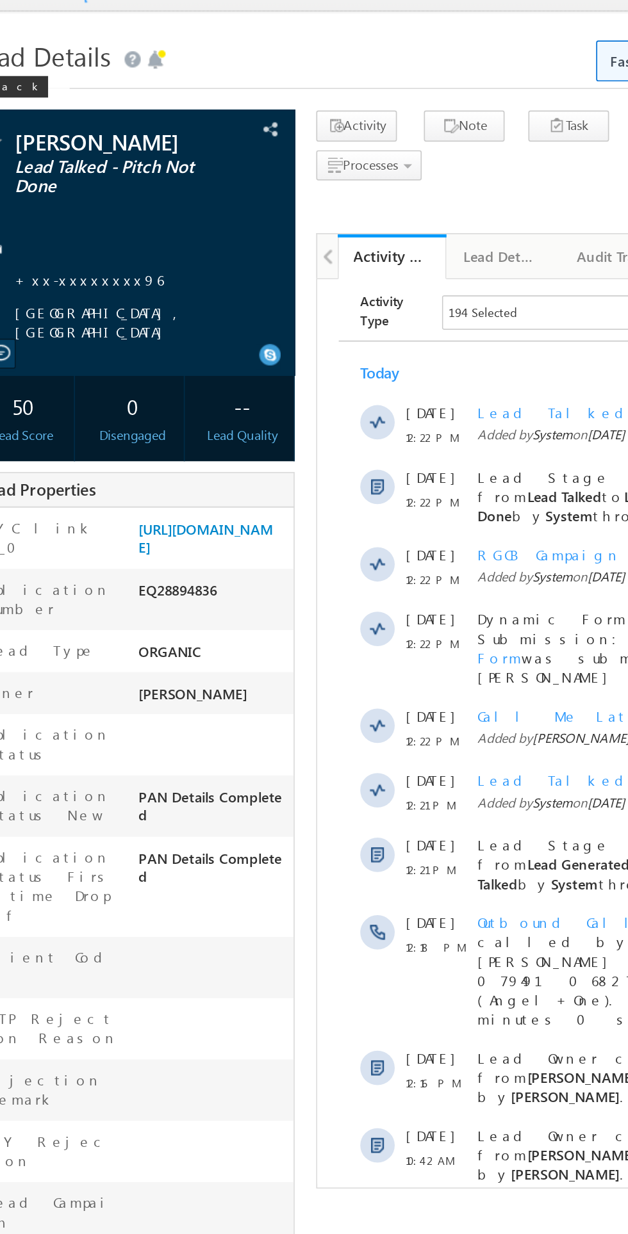
click at [70, 187] on link "+xx-xxxxxxxx96" at bounding box center [82, 189] width 88 height 11
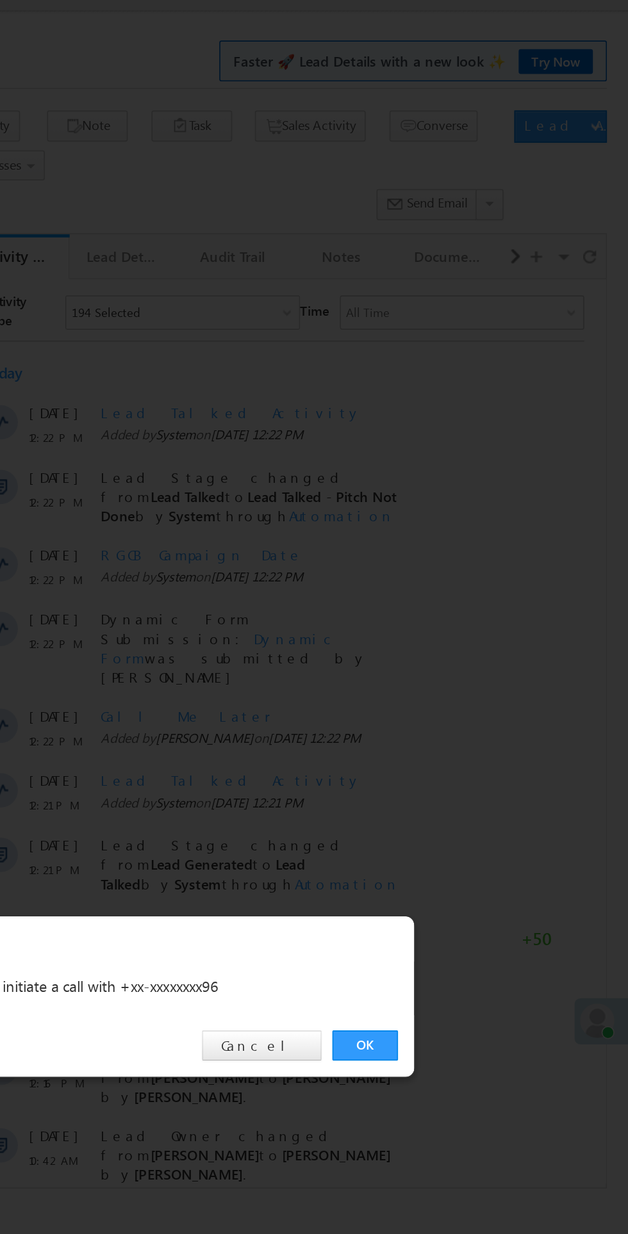
click at [481, 647] on link "OK" at bounding box center [471, 646] width 39 height 18
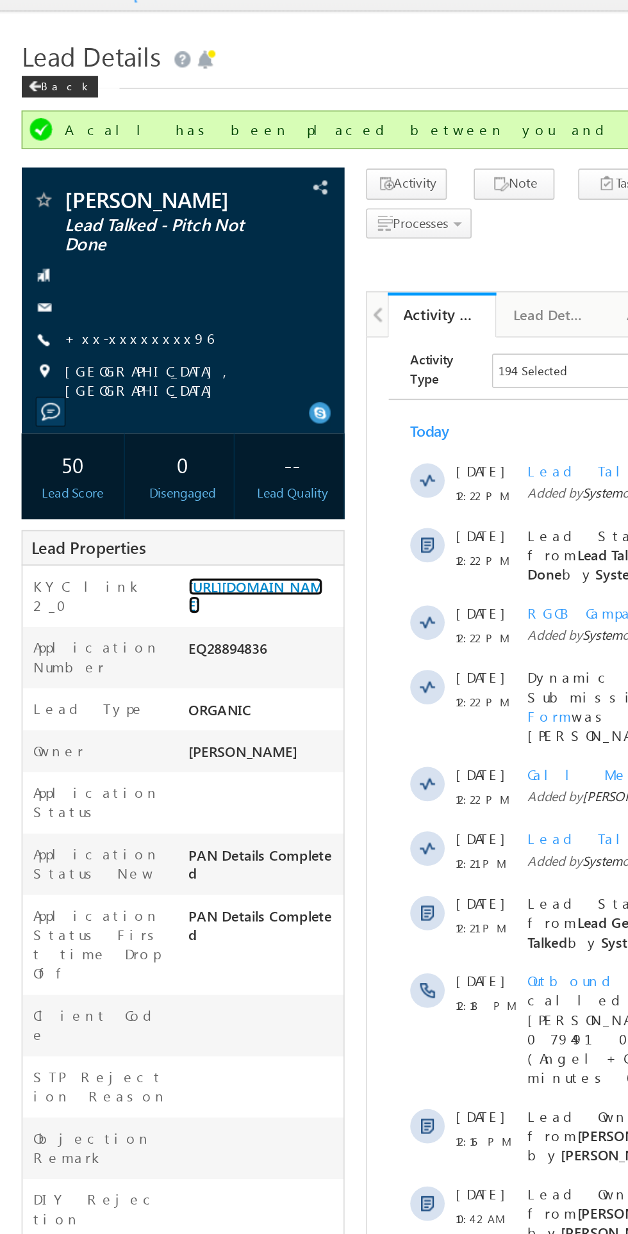
click at [147, 389] on link "[URL][DOMAIN_NAME]" at bounding box center [152, 378] width 80 height 22
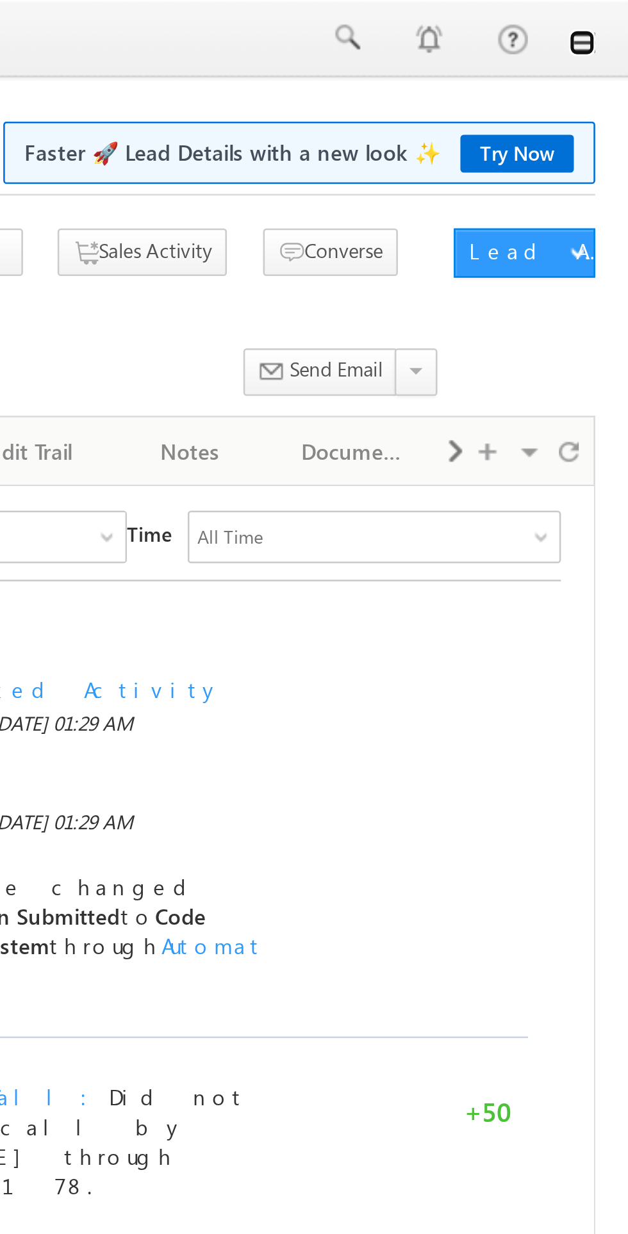
click at [610, 18] on link at bounding box center [610, 17] width 10 height 10
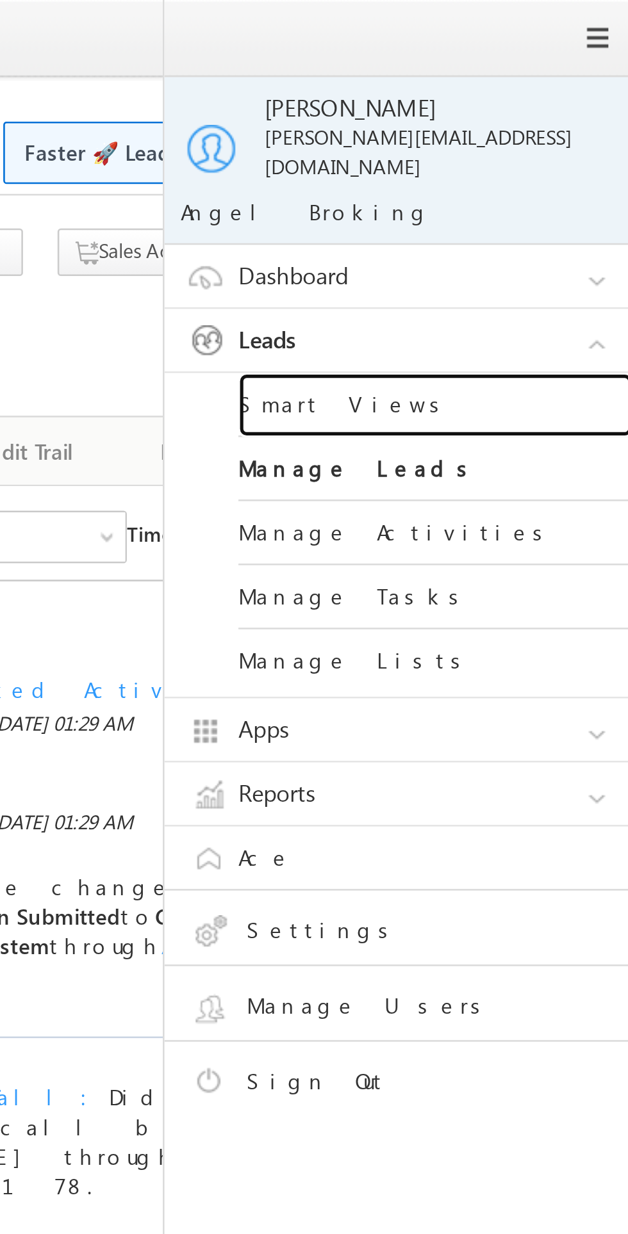
click at [510, 153] on link "Smart Views" at bounding box center [553, 157] width 154 height 25
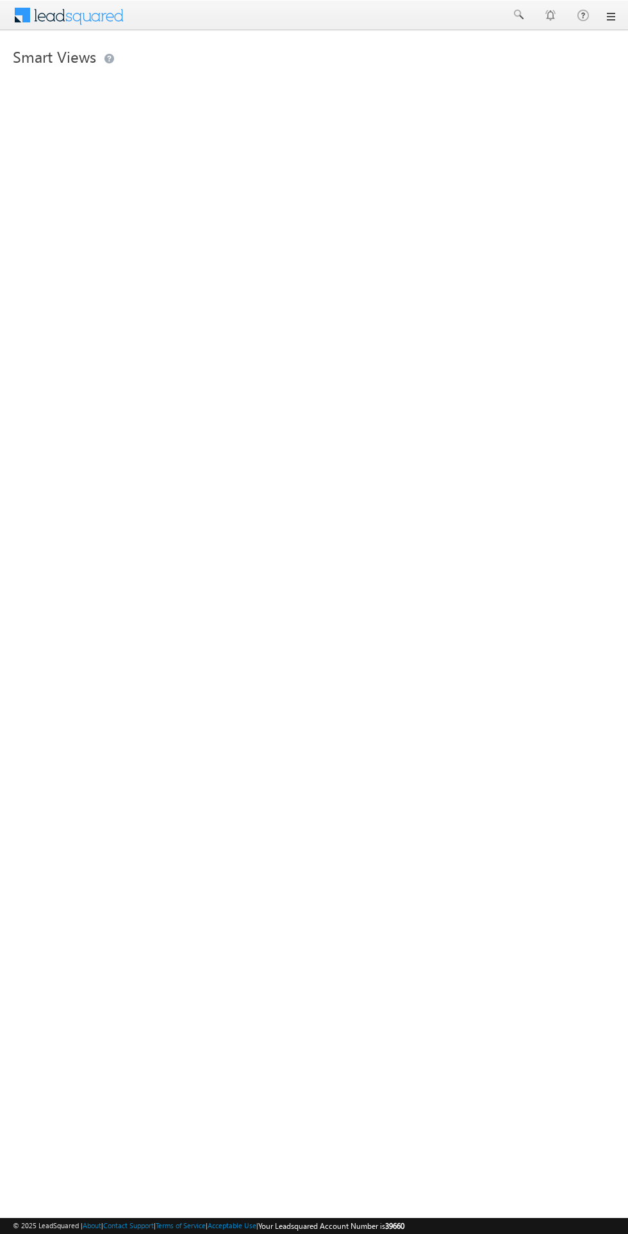
click at [13, 395] on html "Menu Bikash Das bikas h.das @ange lbrok ing.c om" at bounding box center [314, 197] width 628 height 395
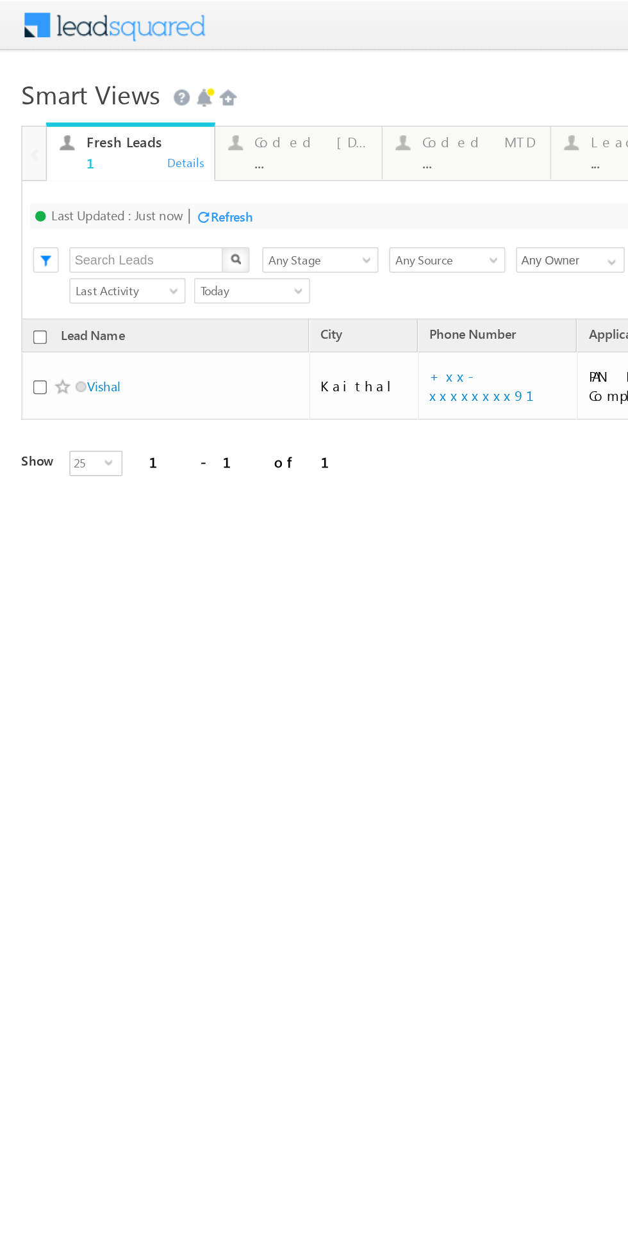
click at [180, 88] on div "Coded Today" at bounding box center [187, 85] width 69 height 10
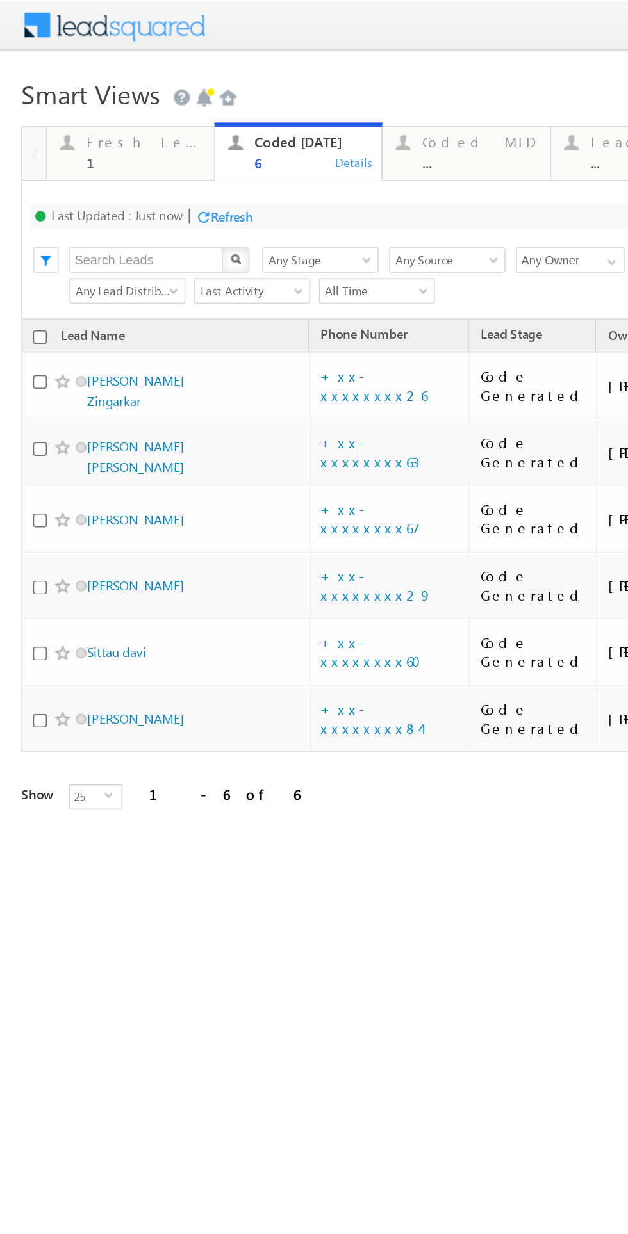
click at [68, 88] on div "Fresh Leads" at bounding box center [86, 85] width 69 height 10
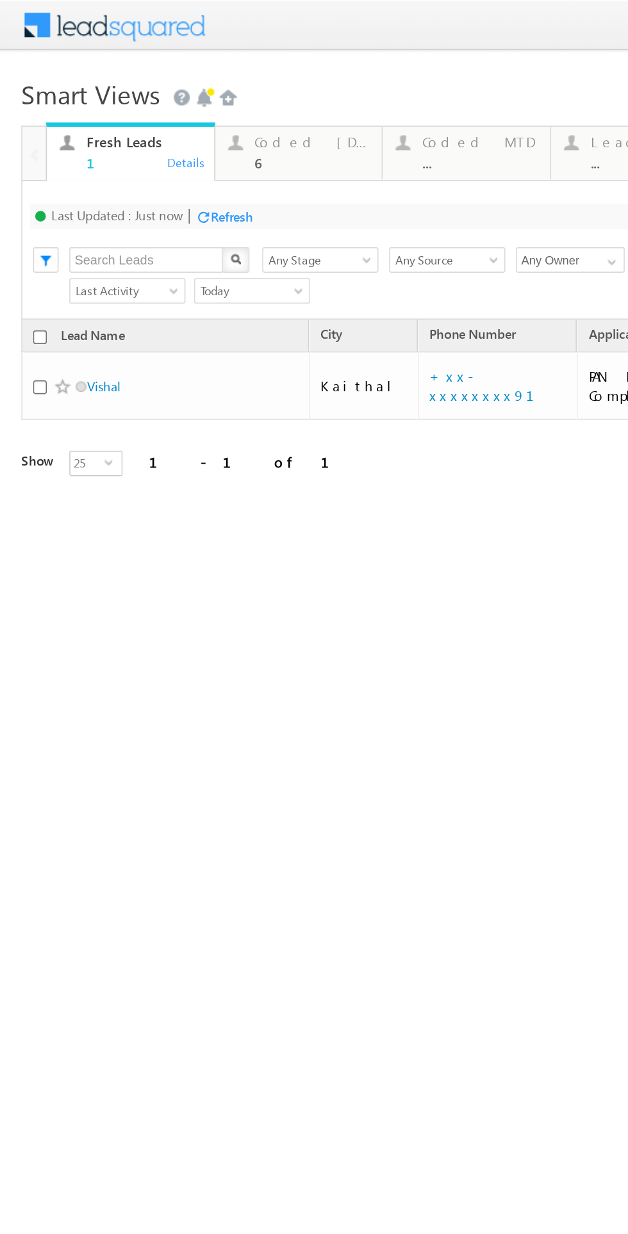
click at [149, 134] on div "Refresh" at bounding box center [139, 131] width 25 height 10
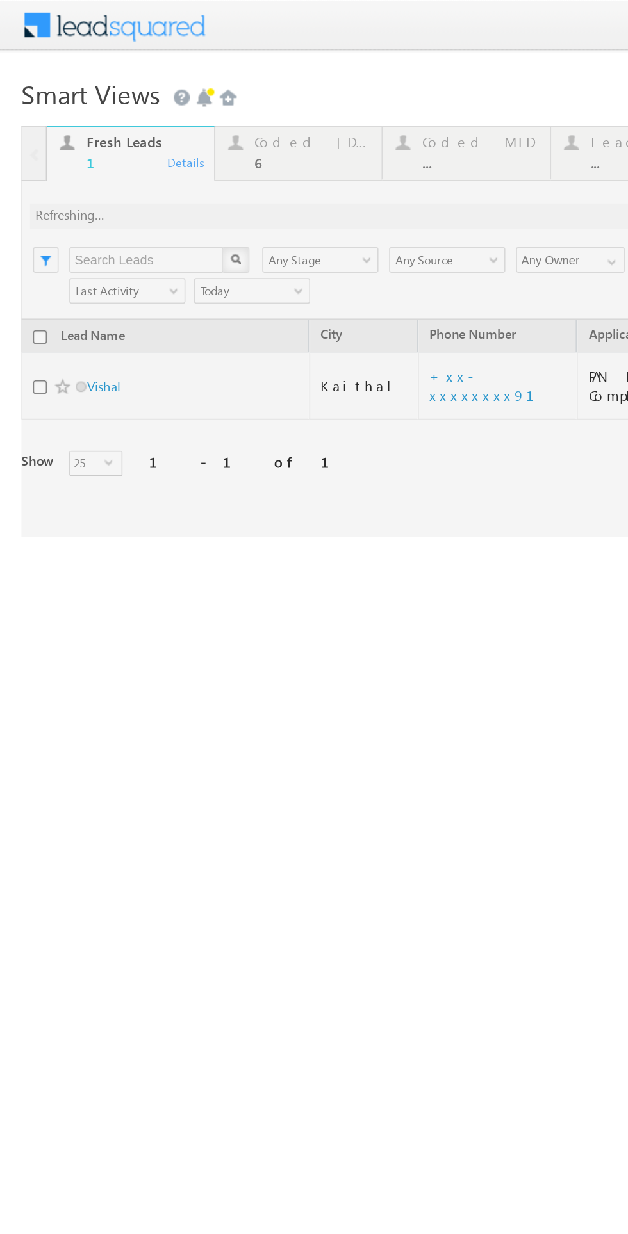
click at [64, 234] on div at bounding box center [297, 199] width 568 height 247
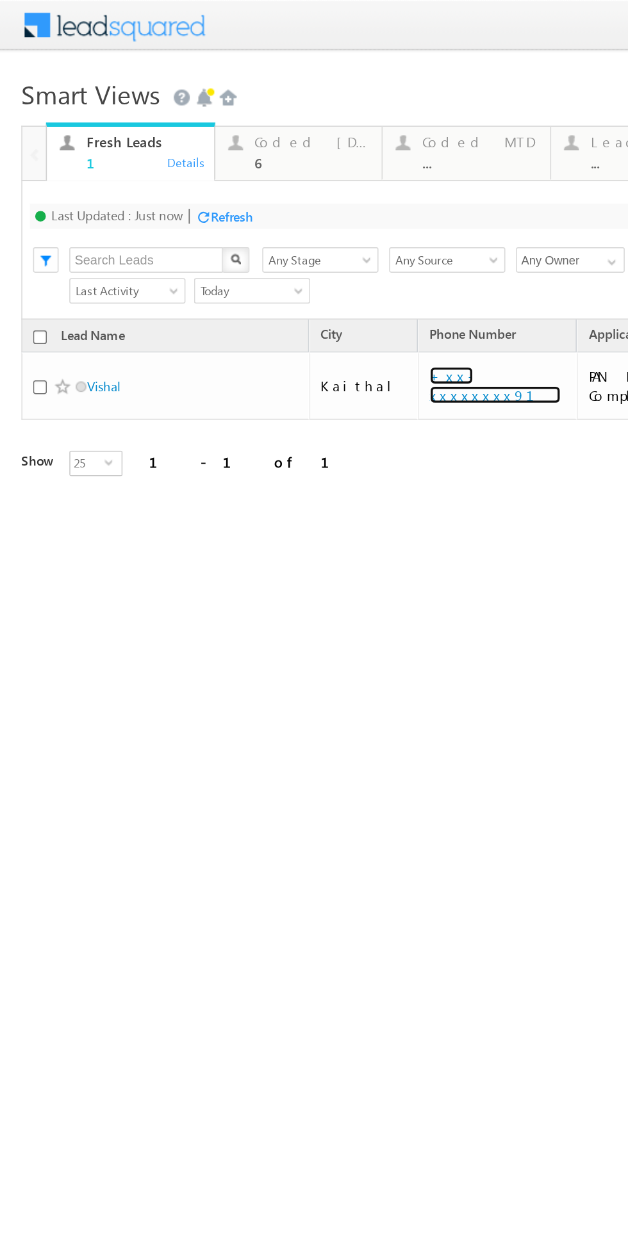
click at [276, 225] on link "+xx-xxxxxxxx91" at bounding box center [297, 231] width 79 height 22
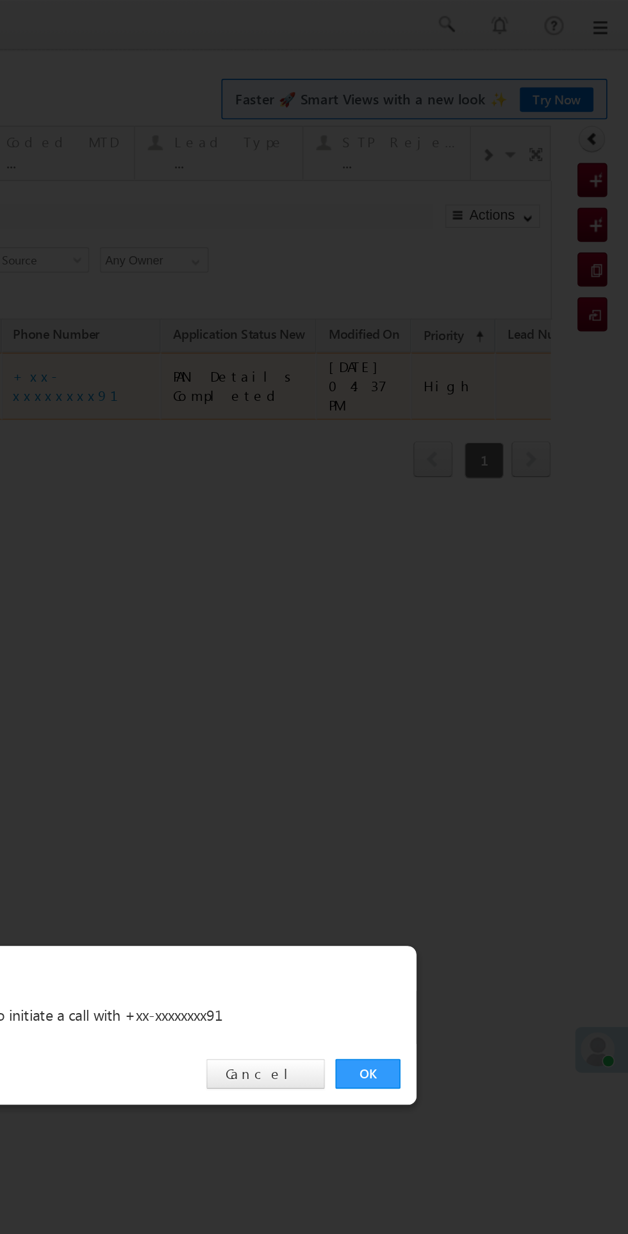
click at [60, 648] on link "OK" at bounding box center [55, 646] width 39 height 18
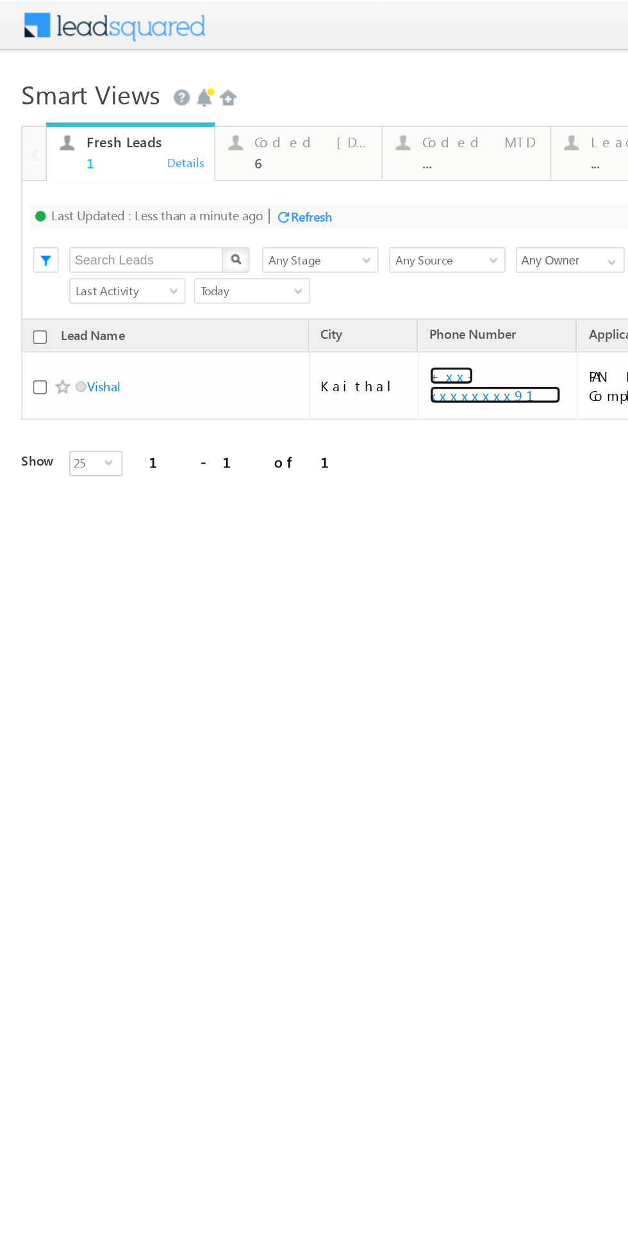
click at [258, 224] on link "+xx-xxxxxxxx91" at bounding box center [297, 231] width 79 height 22
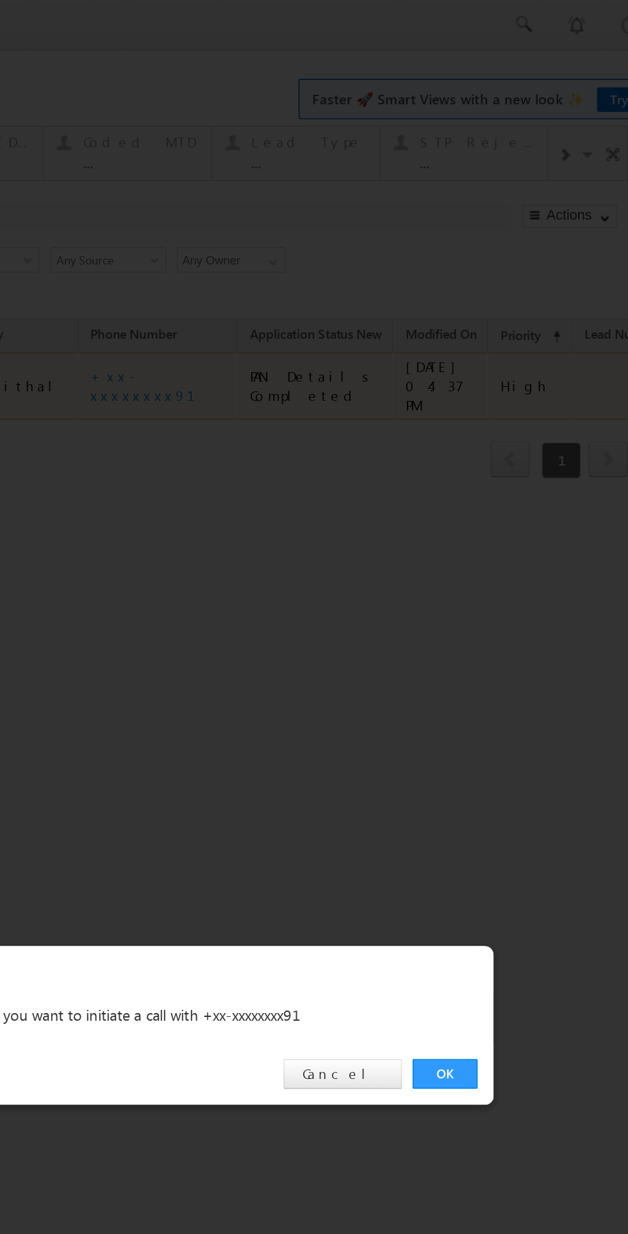
click at [120, 641] on link "OK" at bounding box center [132, 646] width 39 height 18
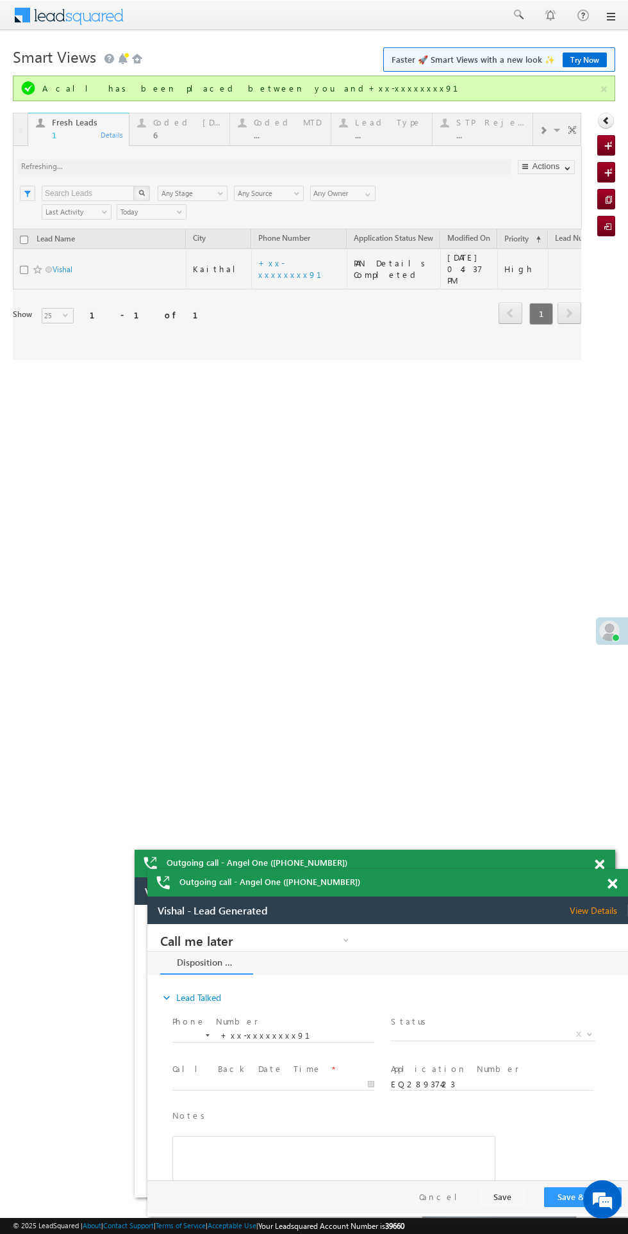
click at [478, 1035] on span "X" at bounding box center [493, 1035] width 204 height 13
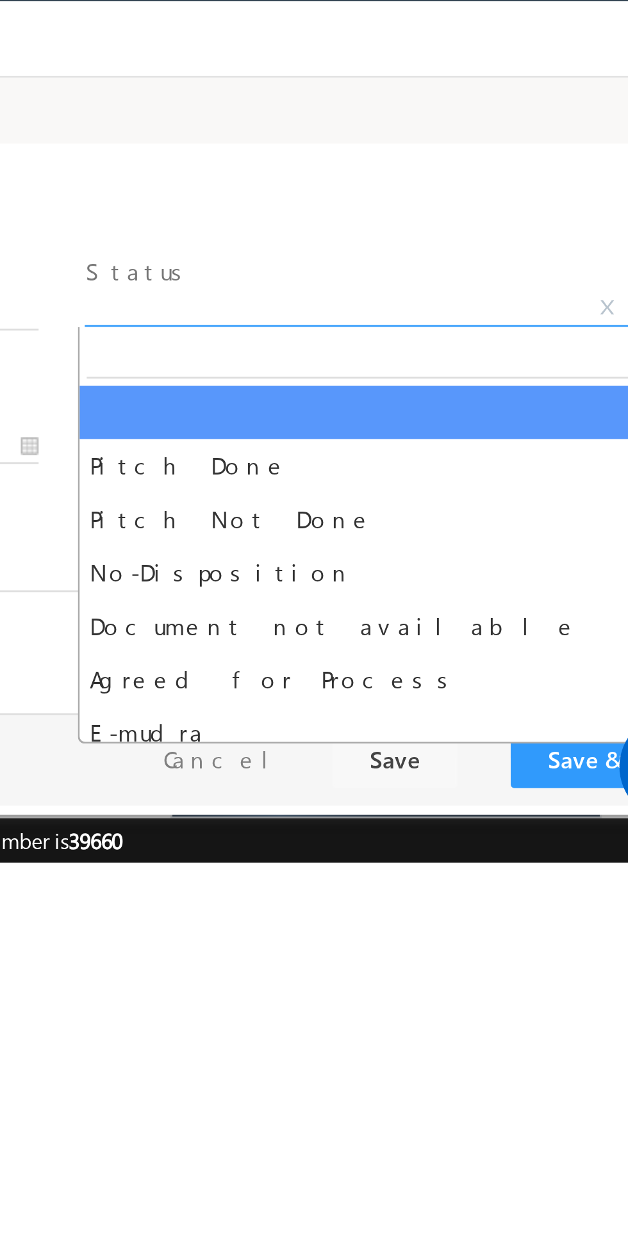
select select "Pitch Not Done"
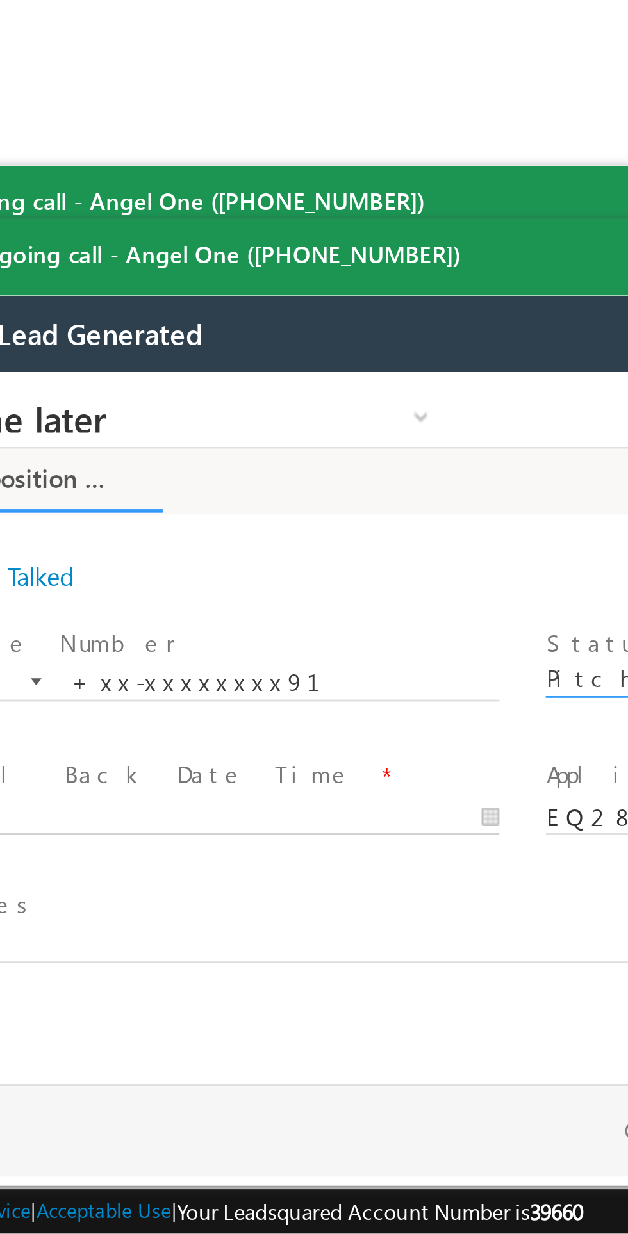
click at [0, 533] on body "Call me later Cross Sell Customer Drop-off reasons Language Barrier Not Interes…" at bounding box center [109, 500] width 480 height 256
type input "09/14/25 4:43 PM"
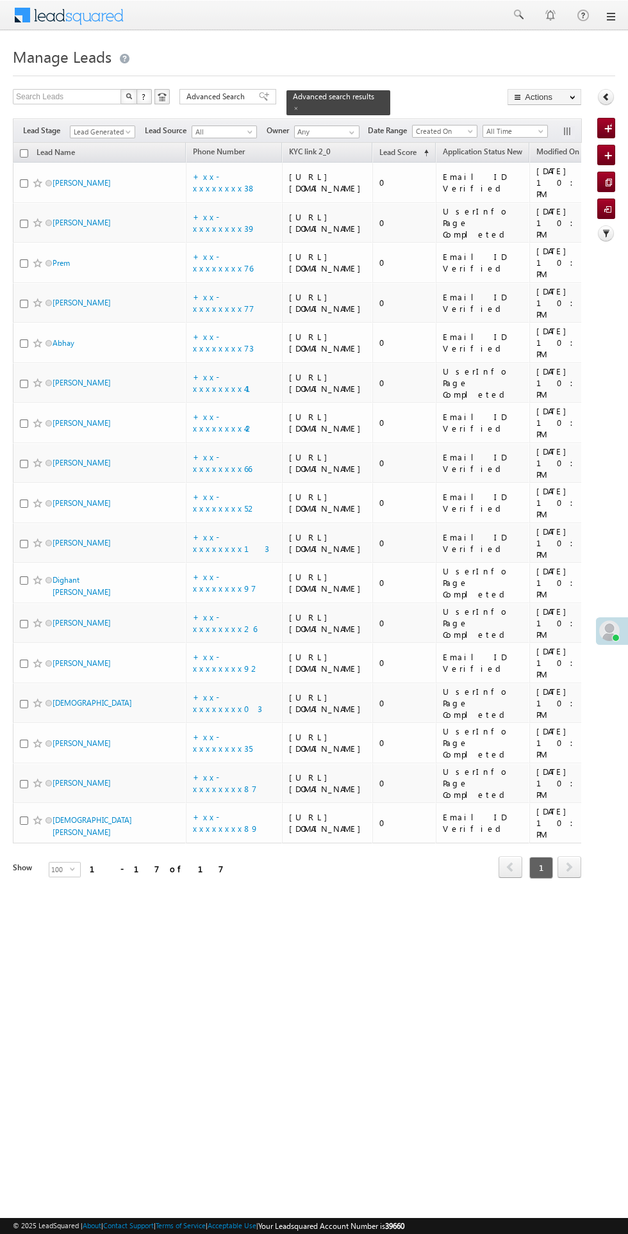
scroll to position [194, 0]
click at [241, 834] on link "+xx-xxxxxxxx89" at bounding box center [226, 823] width 66 height 22
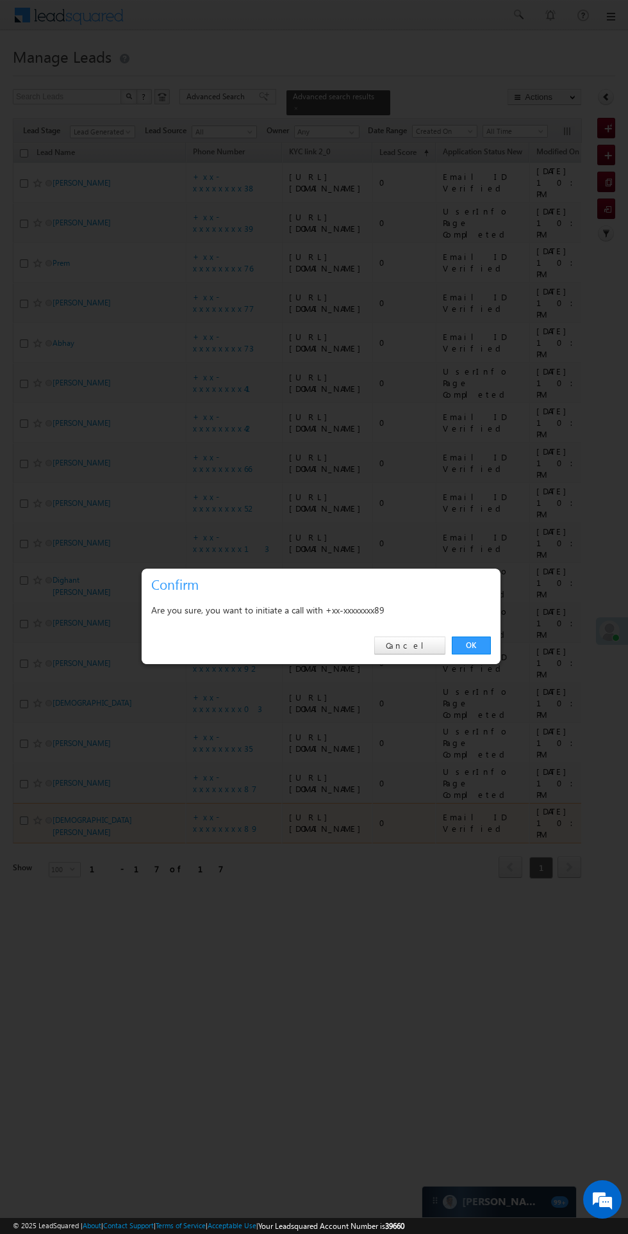
click at [471, 655] on link "OK" at bounding box center [471, 646] width 39 height 18
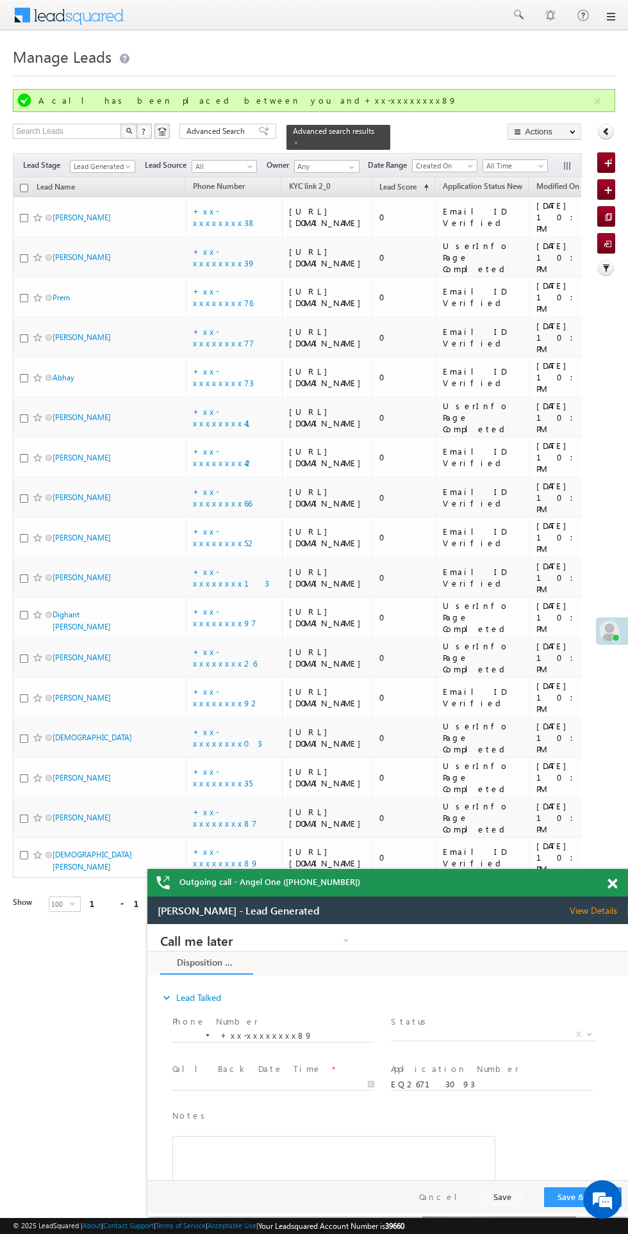
scroll to position [0, 0]
click at [612, 884] on span at bounding box center [612, 884] width 10 height 11
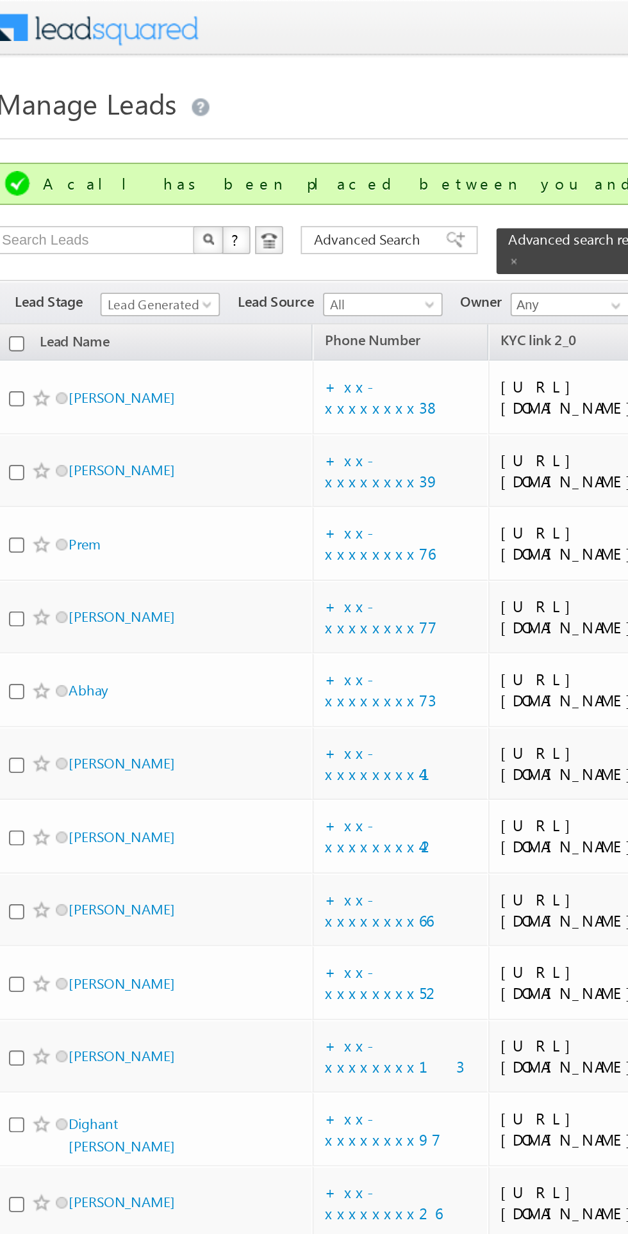
scroll to position [174, 0]
click at [229, 206] on link "+xx-xxxxxxxx38" at bounding box center [224, 217] width 63 height 22
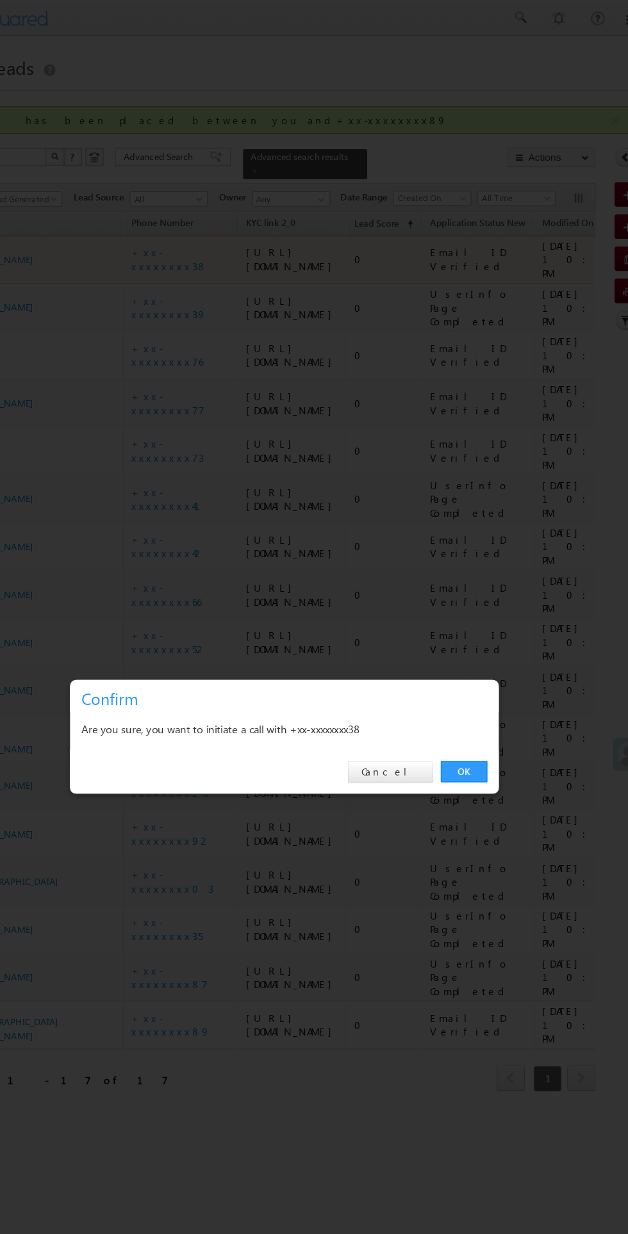
click at [457, 644] on link "OK" at bounding box center [471, 646] width 39 height 18
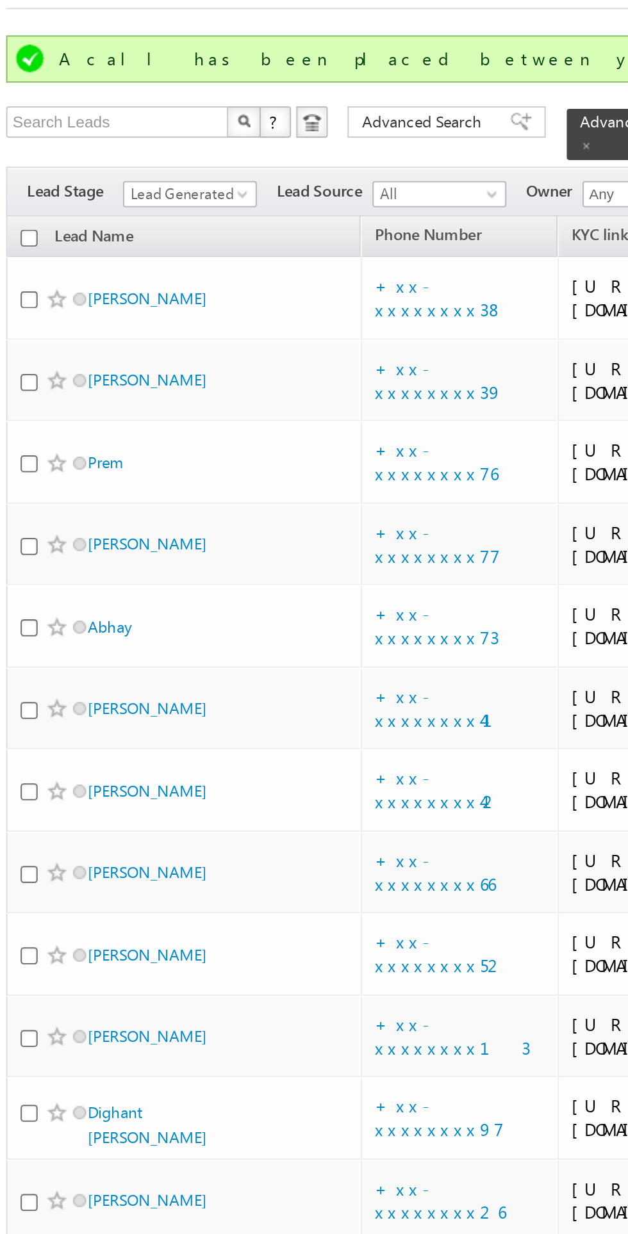
scroll to position [74, 0]
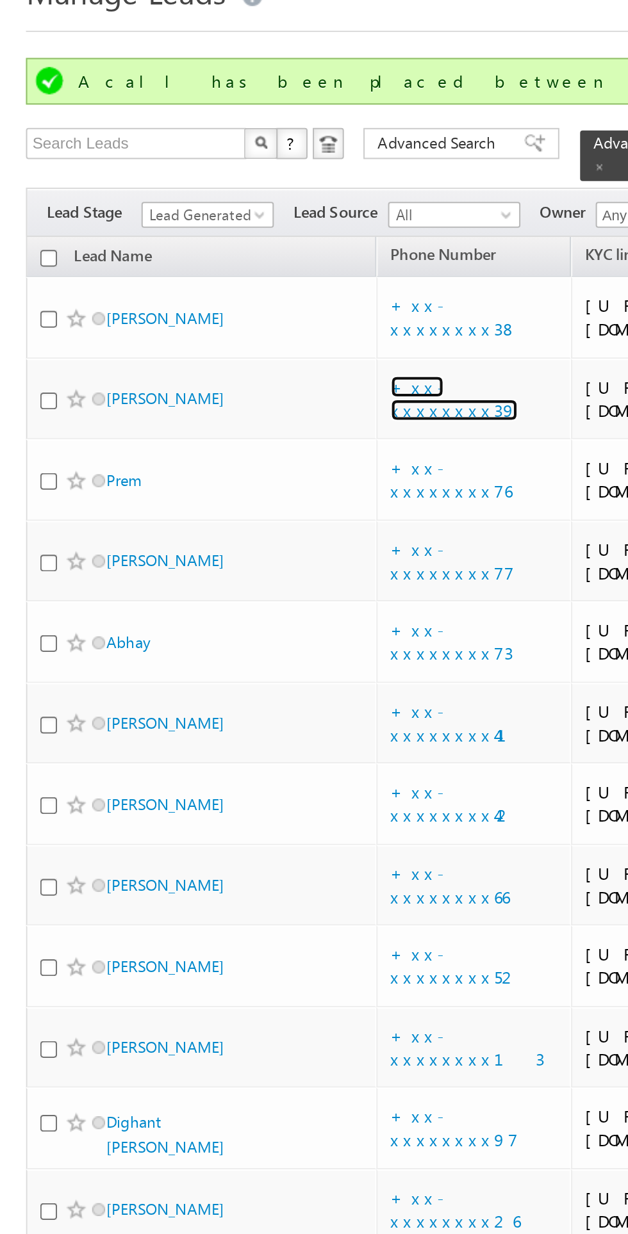
click at [230, 246] on link "+xx-xxxxxxxx39" at bounding box center [224, 257] width 63 height 22
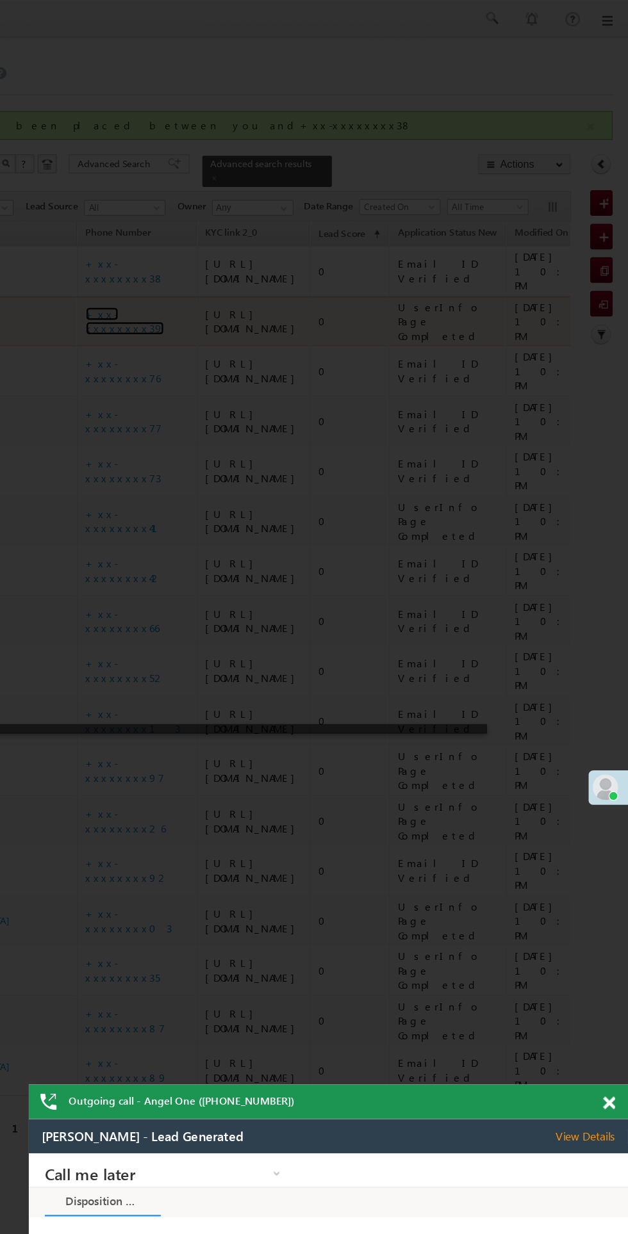
click at [609, 879] on span at bounding box center [612, 884] width 10 height 11
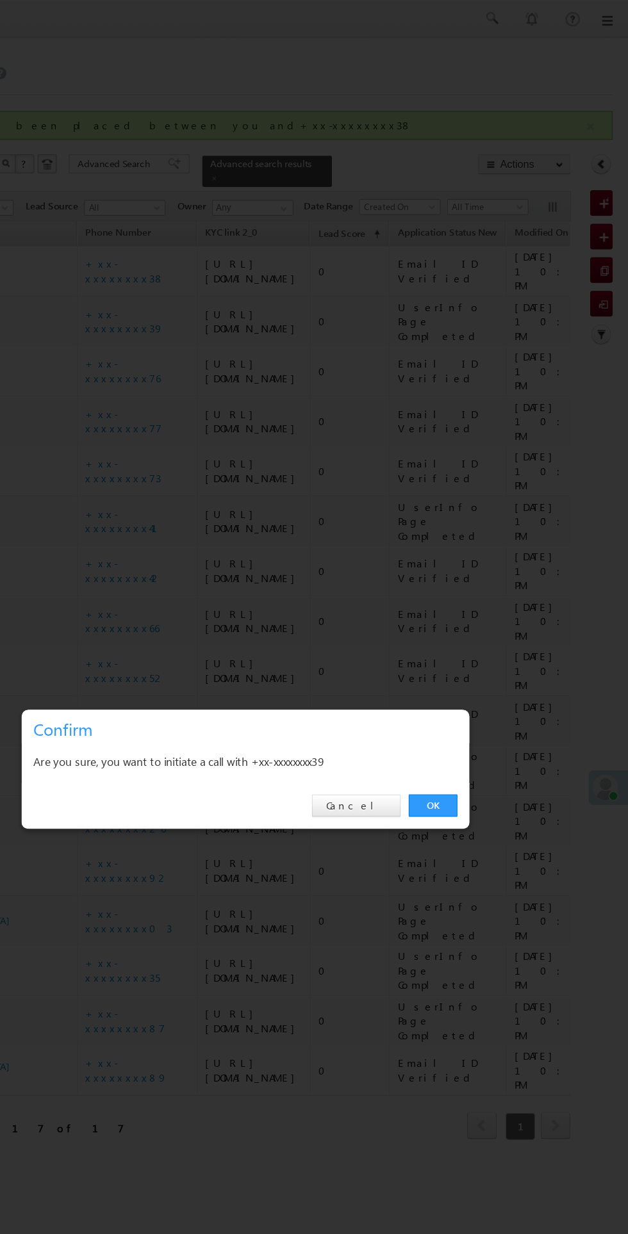
click at [471, 644] on link "OK" at bounding box center [471, 646] width 39 height 18
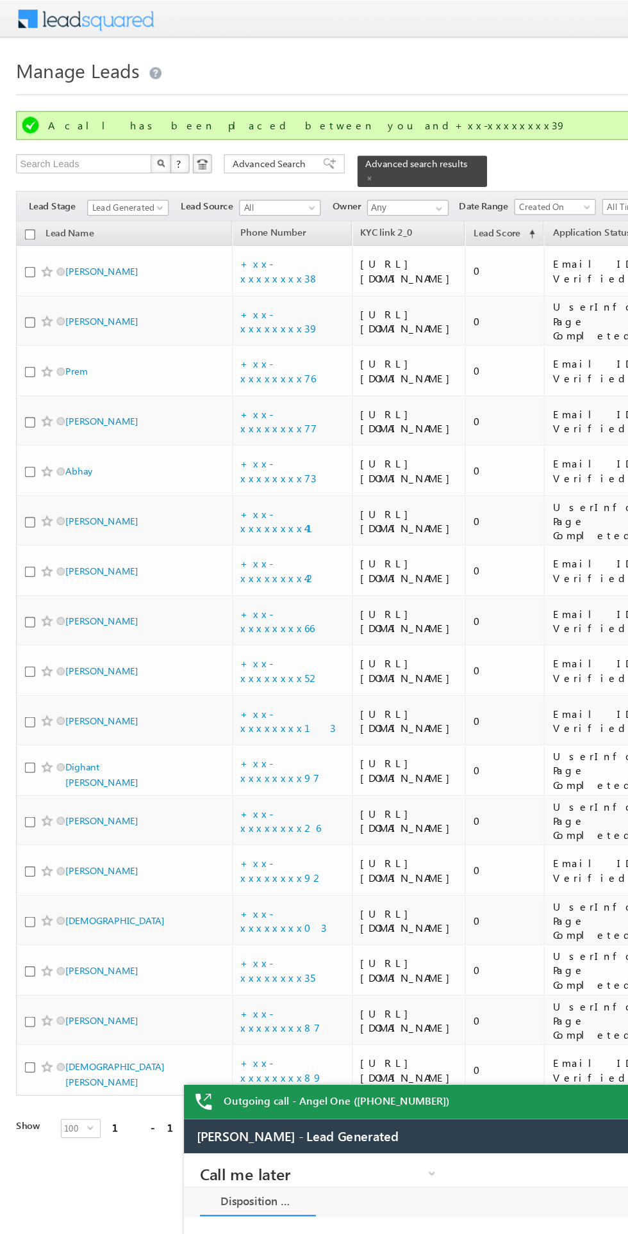
scroll to position [0, 0]
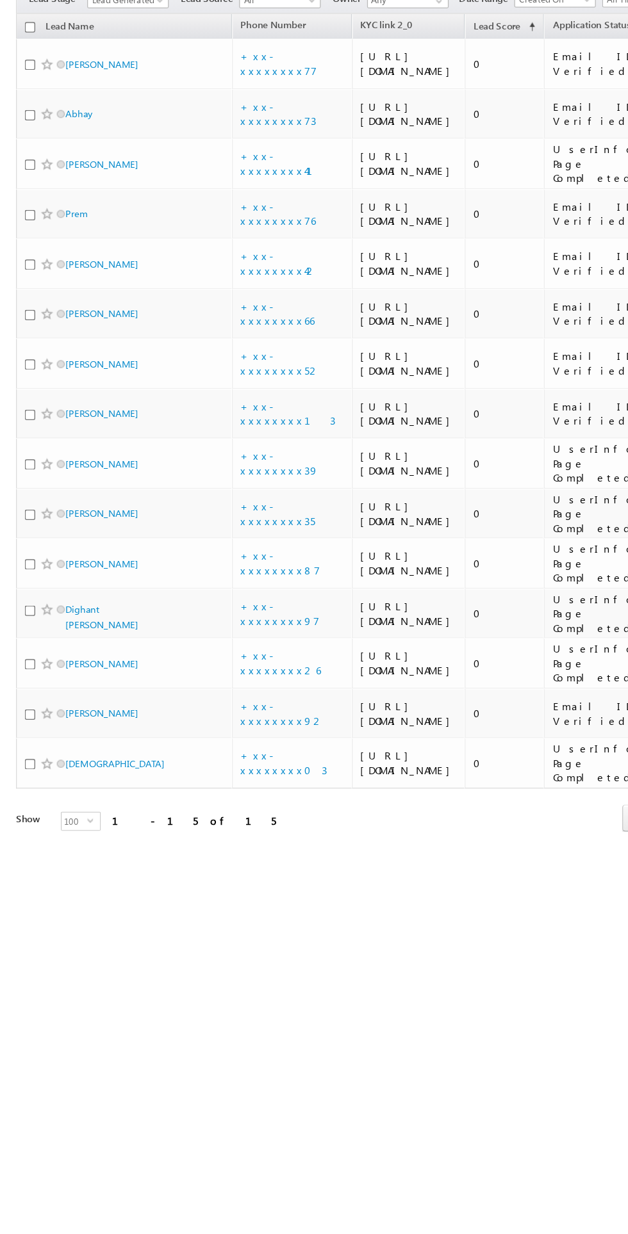
scroll to position [45, 0]
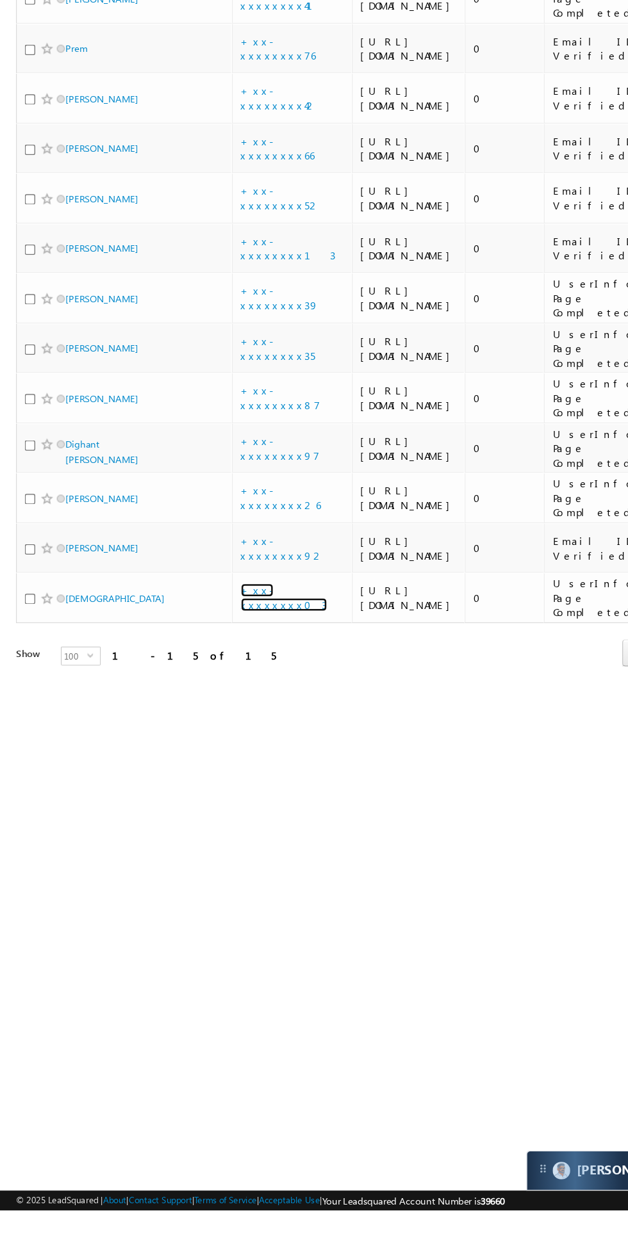
click at [227, 754] on link "+xx-xxxxxxxx03" at bounding box center [227, 743] width 69 height 22
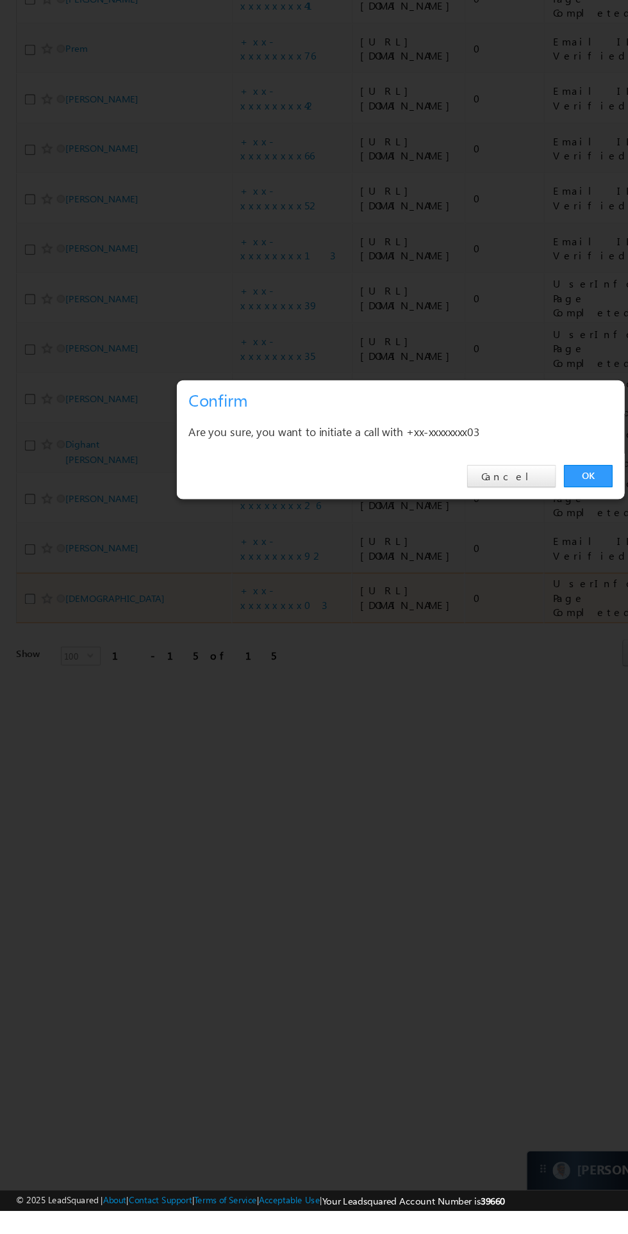
scroll to position [0, 0]
click at [471, 655] on link "OK" at bounding box center [471, 646] width 39 height 18
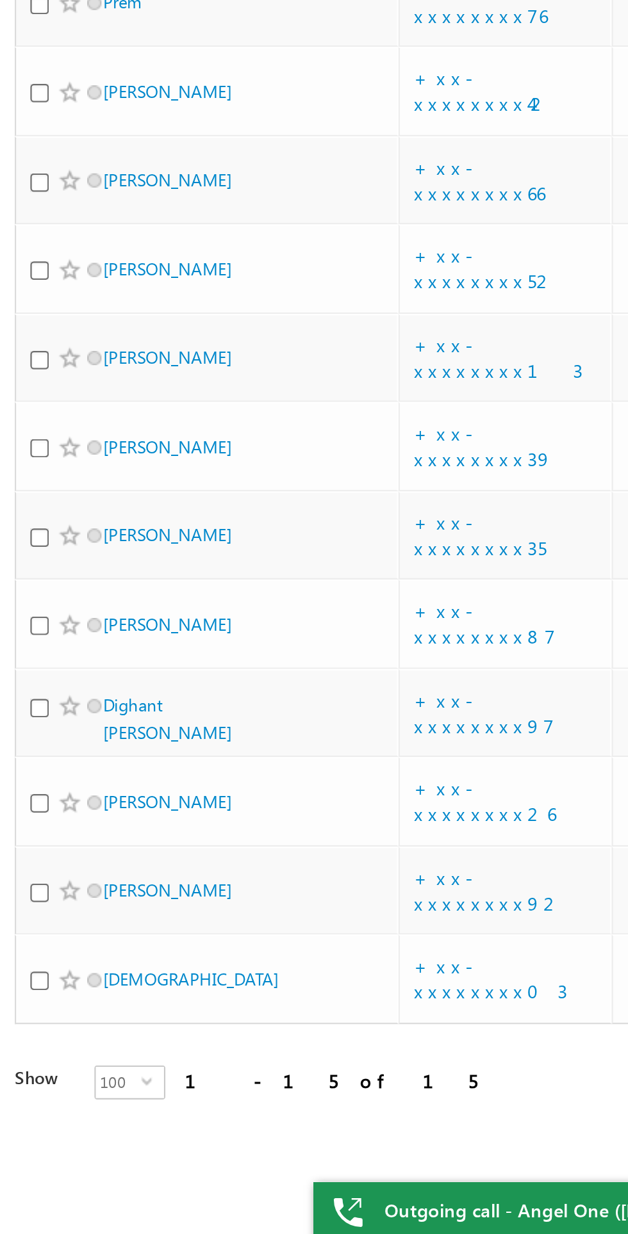
scroll to position [99, 0]
click at [225, 429] on link "+xx-xxxxxxxx66" at bounding box center [222, 417] width 59 height 22
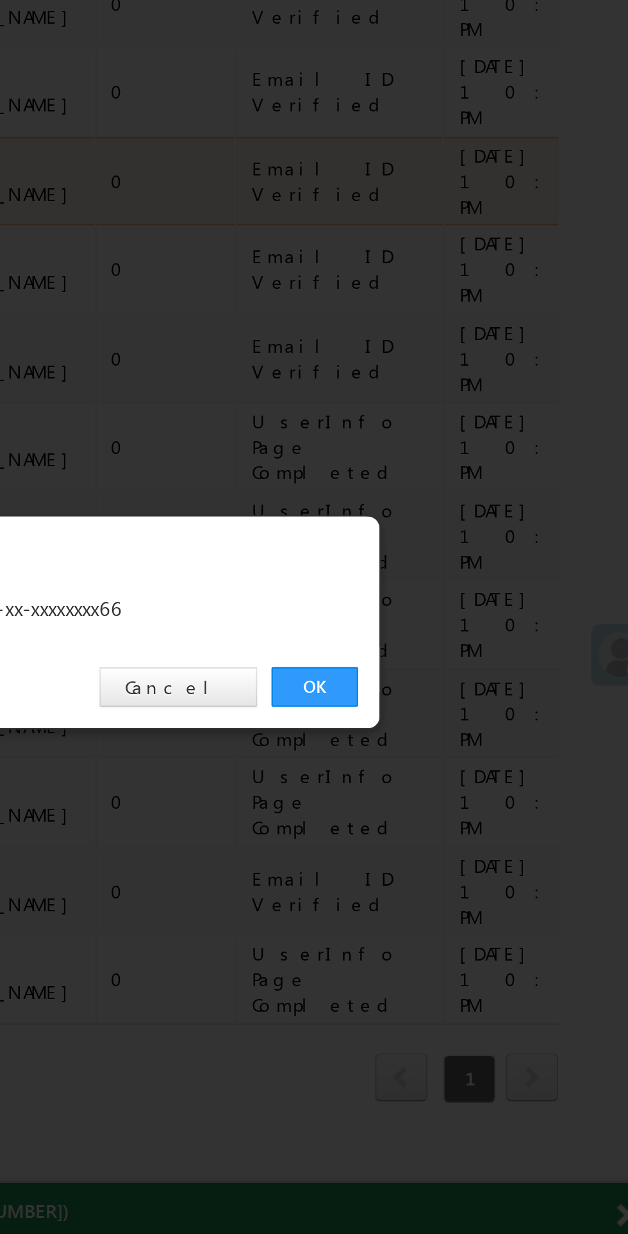
click at [471, 643] on link "OK" at bounding box center [471, 646] width 39 height 18
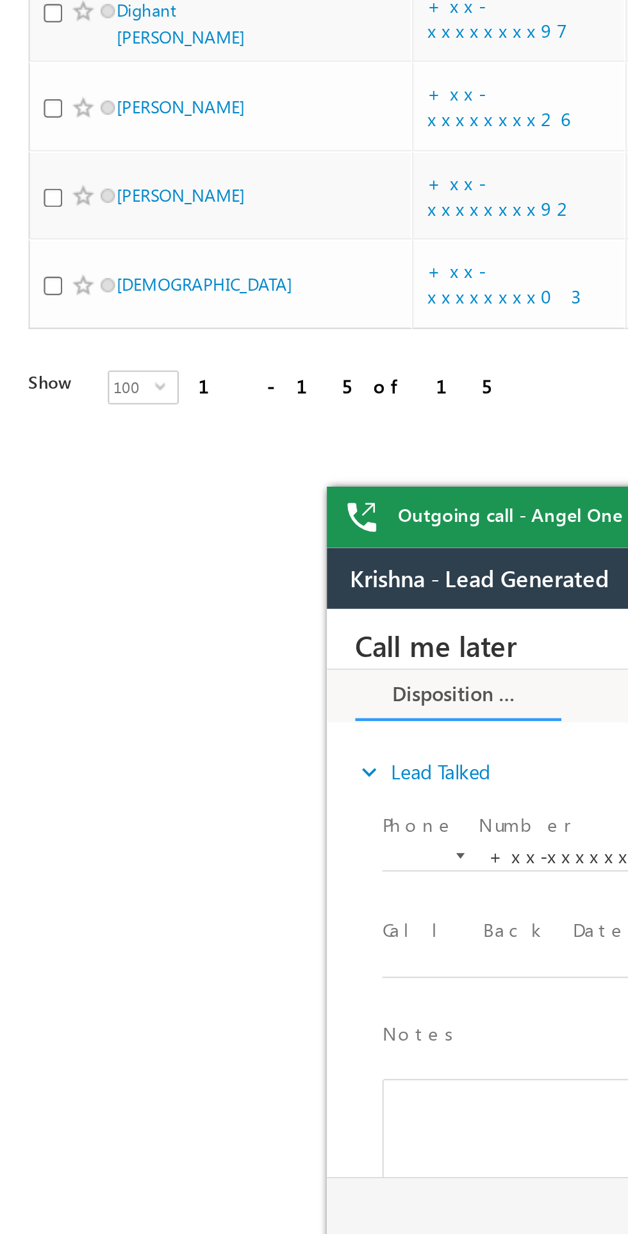
scroll to position [0, 0]
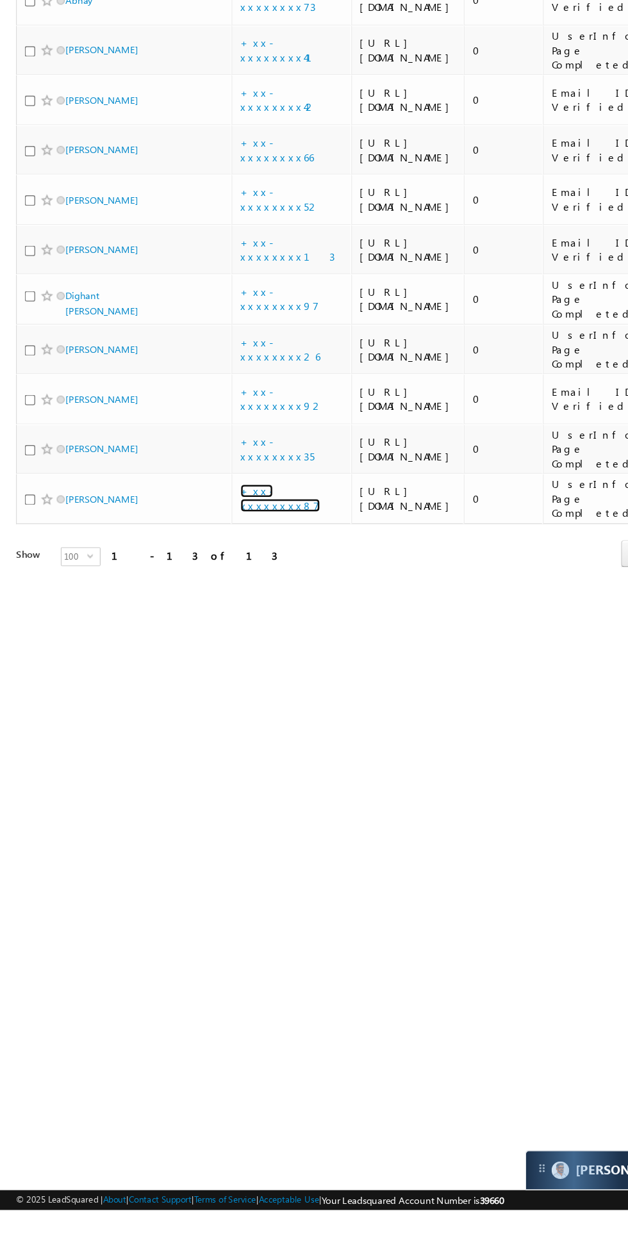
click at [224, 674] on link "+xx-xxxxxxxx87" at bounding box center [225, 662] width 64 height 22
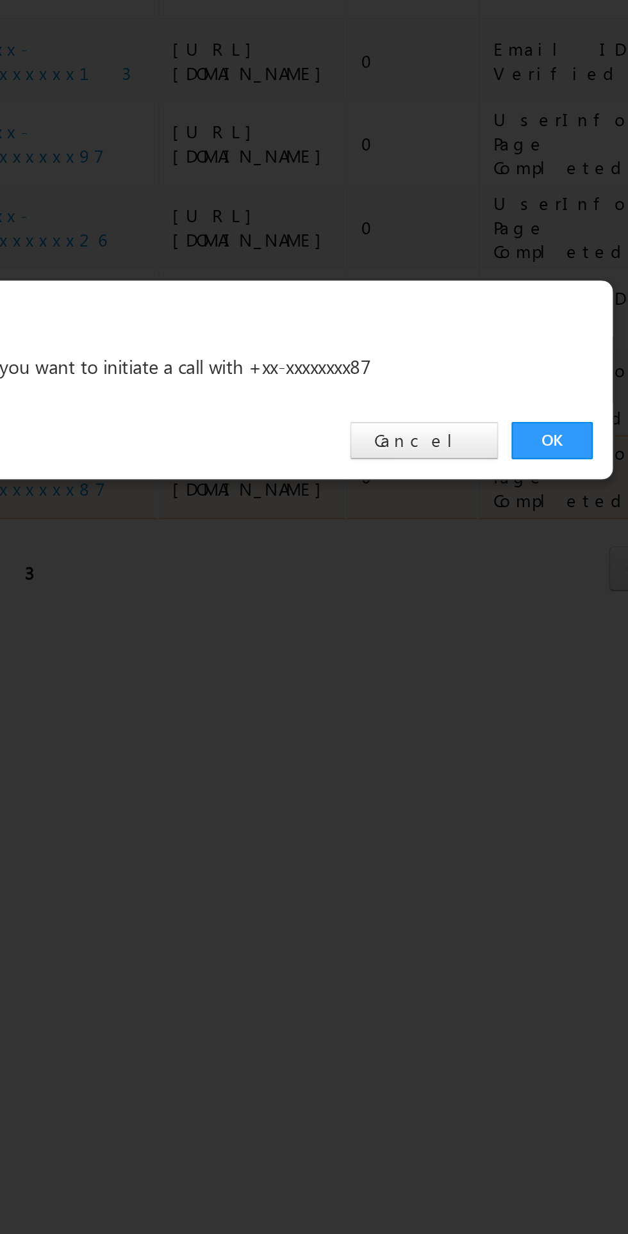
click at [479, 655] on link "OK" at bounding box center [471, 646] width 39 height 18
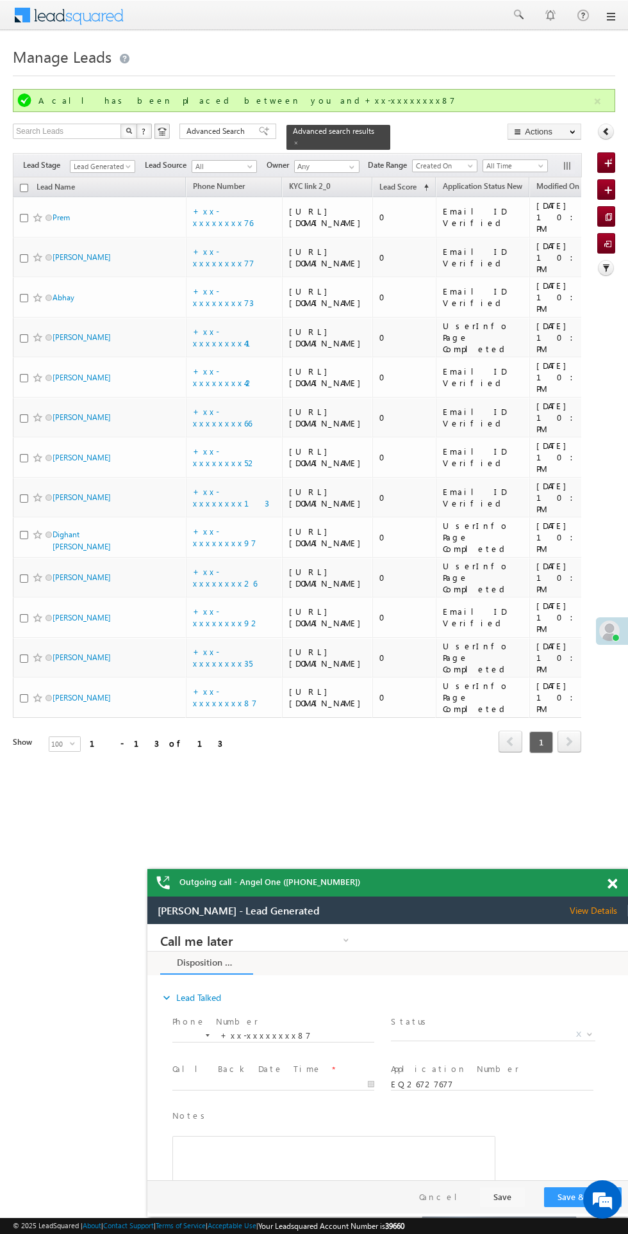
scroll to position [0, 1]
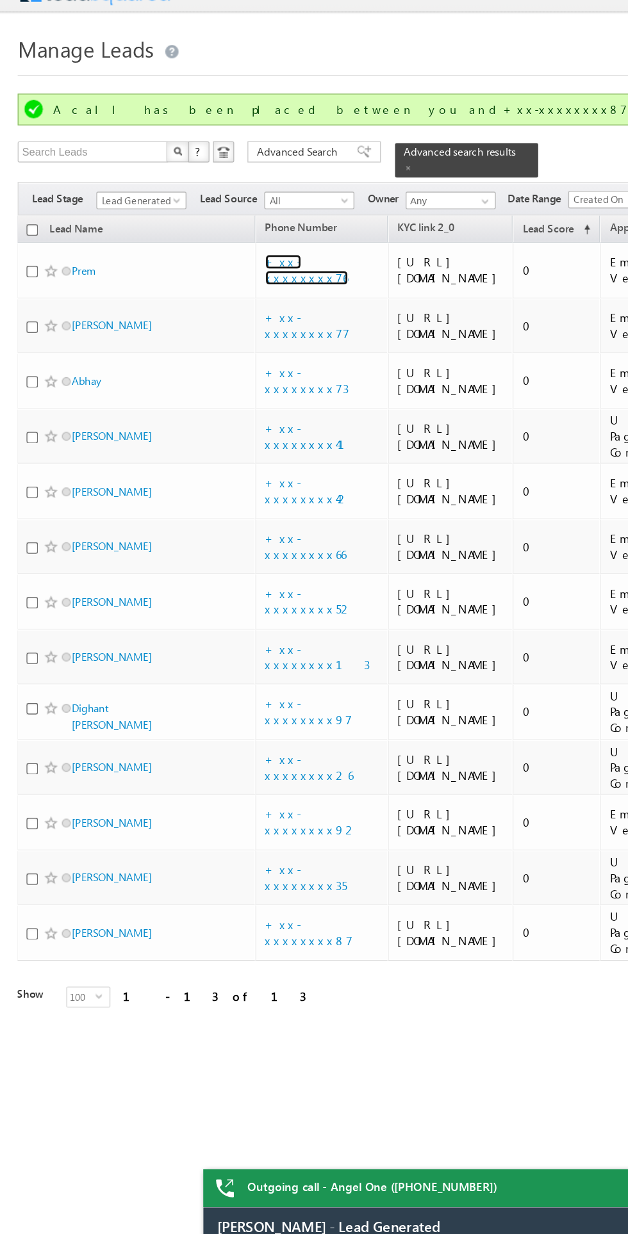
click at [234, 225] on link "+xx-xxxxxxxx76" at bounding box center [222, 217] width 60 height 22
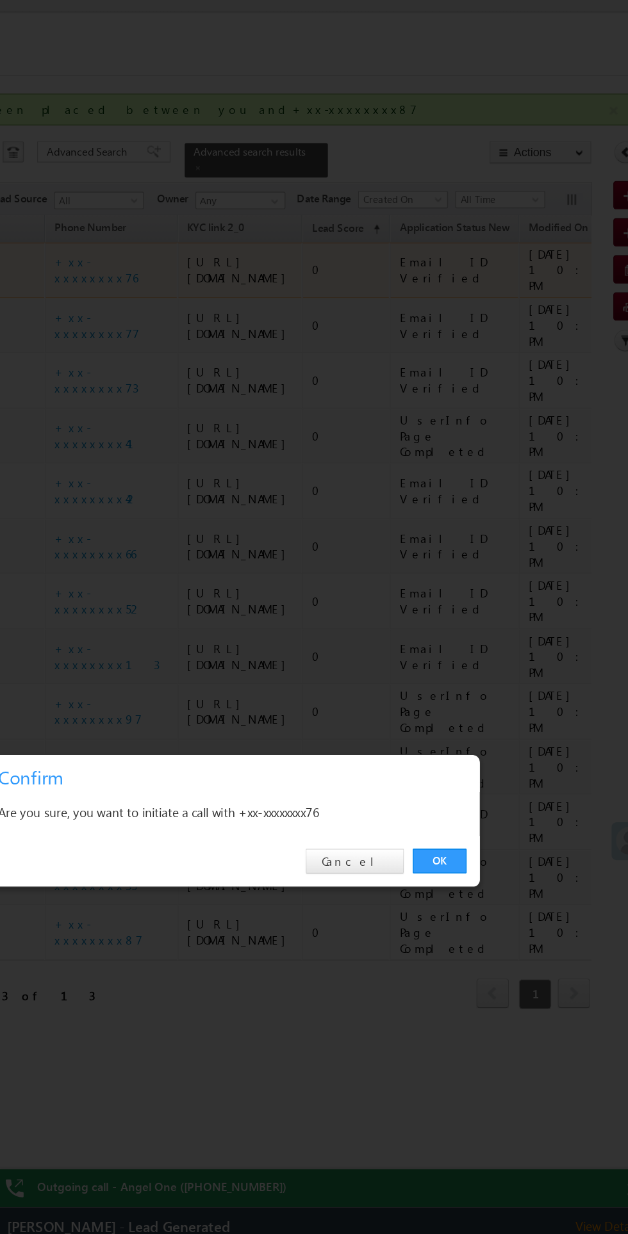
click at [475, 646] on link "OK" at bounding box center [471, 646] width 39 height 18
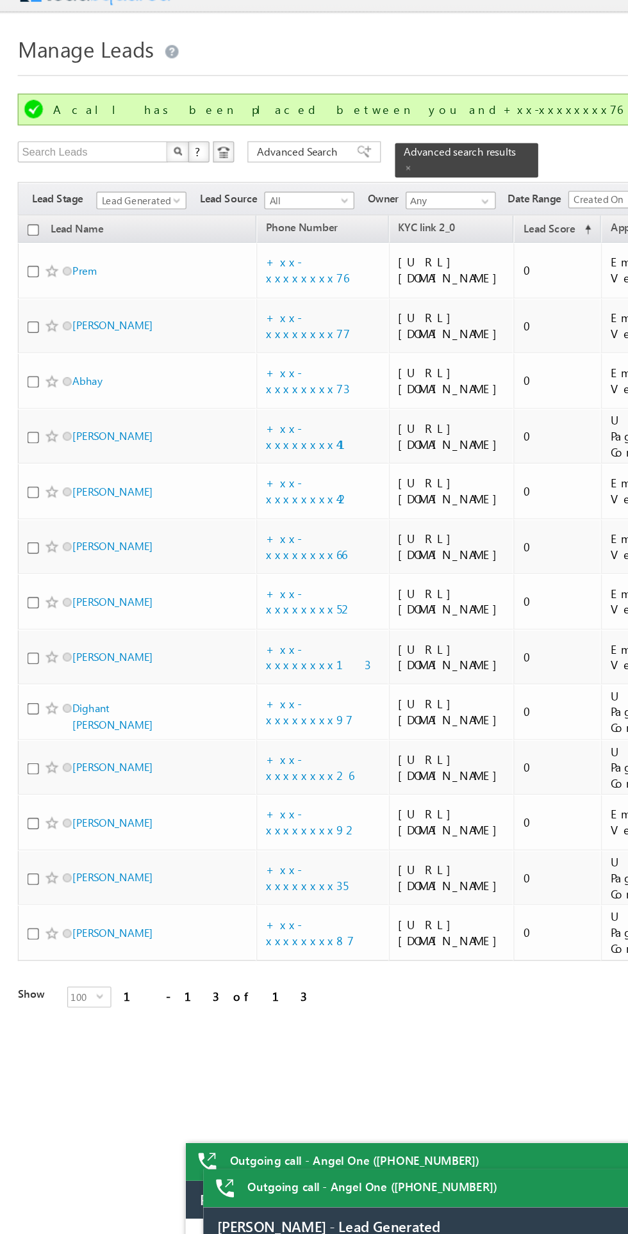
scroll to position [0, 0]
click at [222, 388] on link "+xx-xxxxxxxx42" at bounding box center [223, 377] width 61 height 22
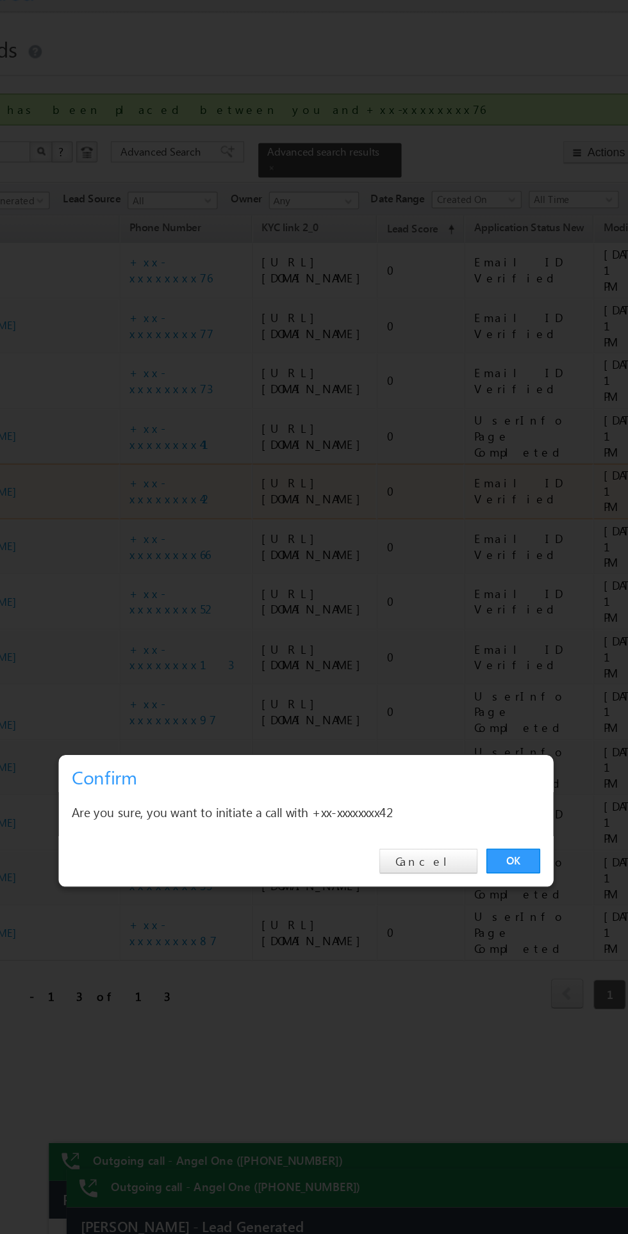
click at [464, 644] on link "OK" at bounding box center [471, 646] width 39 height 18
